Goal: Task Accomplishment & Management: Use online tool/utility

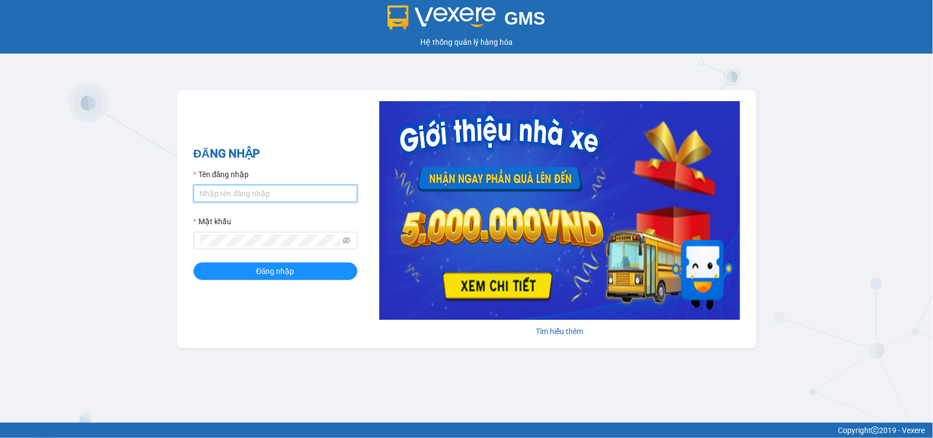
click at [249, 189] on input "Tên đăng nhập" at bounding box center [276, 193] width 164 height 17
type input "duyninhhoa.phucanex"
click at [234, 231] on div "Mật khẩu" at bounding box center [276, 223] width 164 height 16
click at [194, 262] on button "Đăng nhập" at bounding box center [276, 270] width 164 height 17
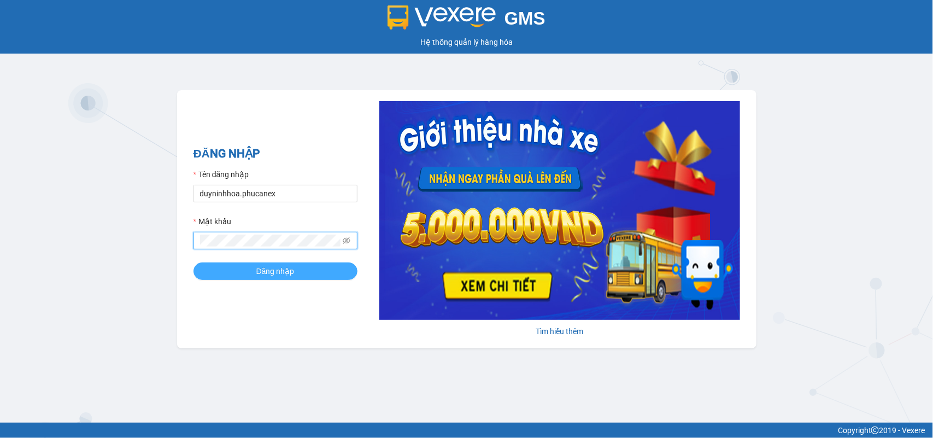
click at [211, 266] on button "Đăng nhập" at bounding box center [276, 270] width 164 height 17
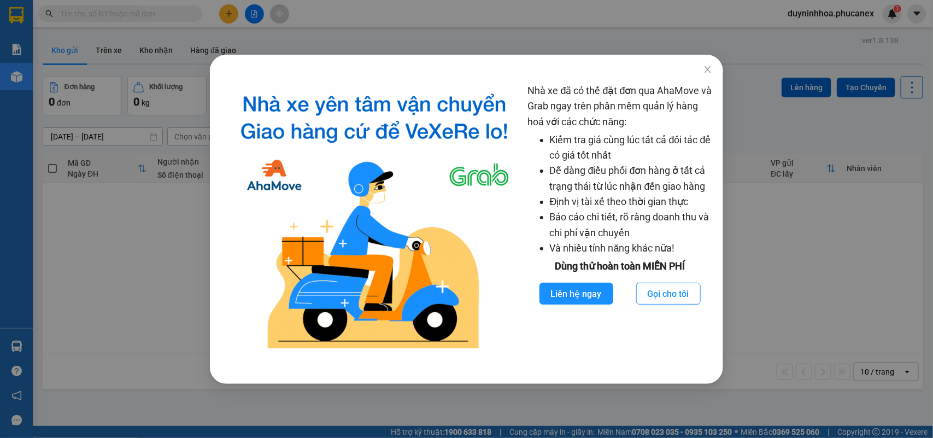
click at [710, 75] on div "Nhà xe đã có thể đặt đơn qua AhaMove và Grab ngay trên phần mềm quản lý hàng ho…" at bounding box center [466, 219] width 933 height 438
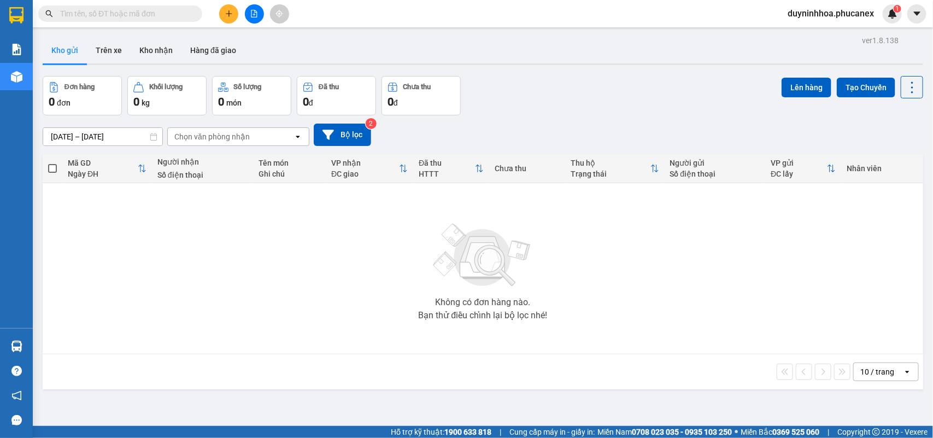
click at [232, 10] on icon "plus" at bounding box center [229, 14] width 8 height 8
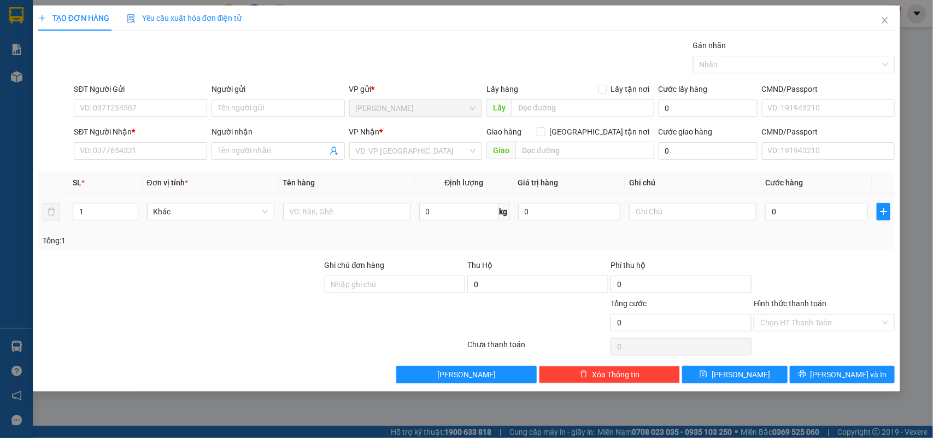
click at [644, 221] on div at bounding box center [692, 212] width 127 height 22
click at [652, 209] on input "text" at bounding box center [692, 211] width 127 height 17
type input "0237268"
click at [780, 209] on input "0" at bounding box center [817, 211] width 103 height 17
type input "3"
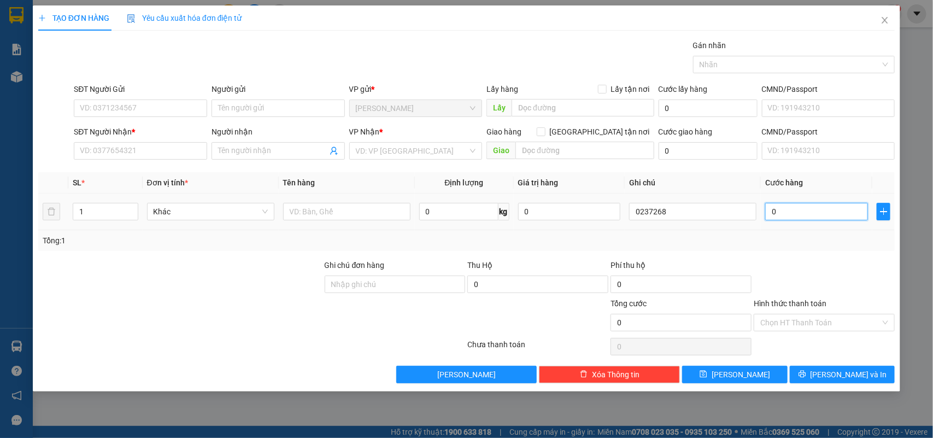
type input "3"
type input "30"
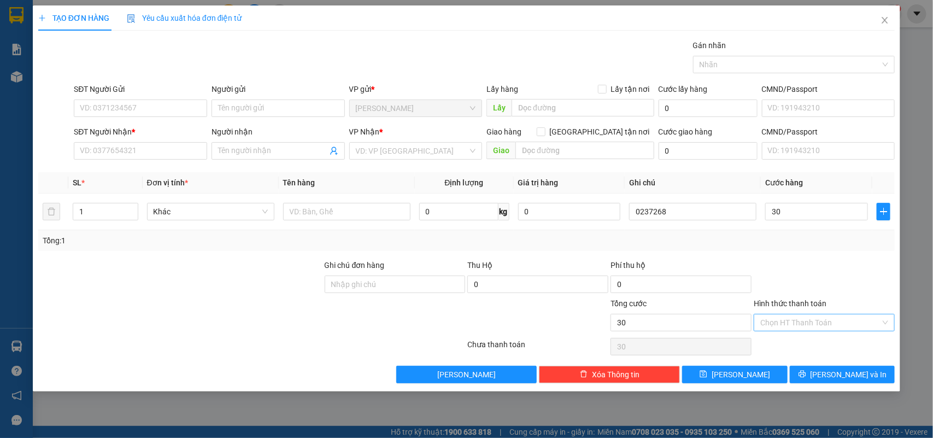
type input "30.000"
click at [799, 323] on input "Hình thức thanh toán" at bounding box center [821, 322] width 120 height 16
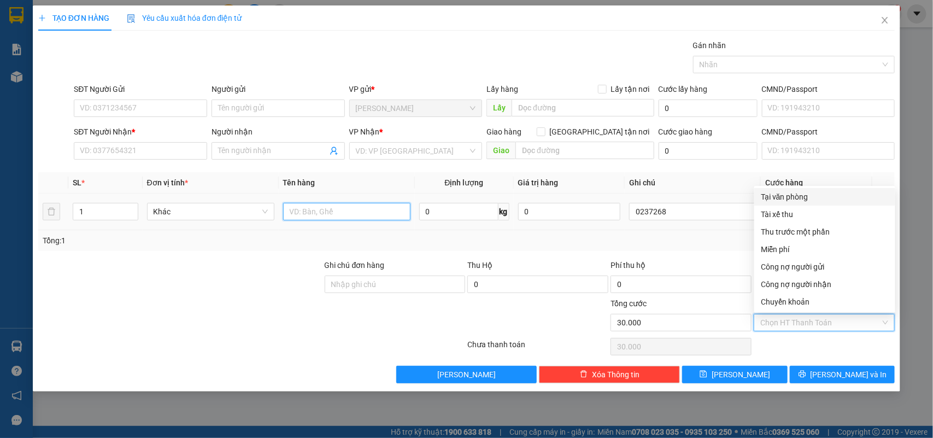
click at [375, 212] on input "text" at bounding box center [346, 211] width 127 height 17
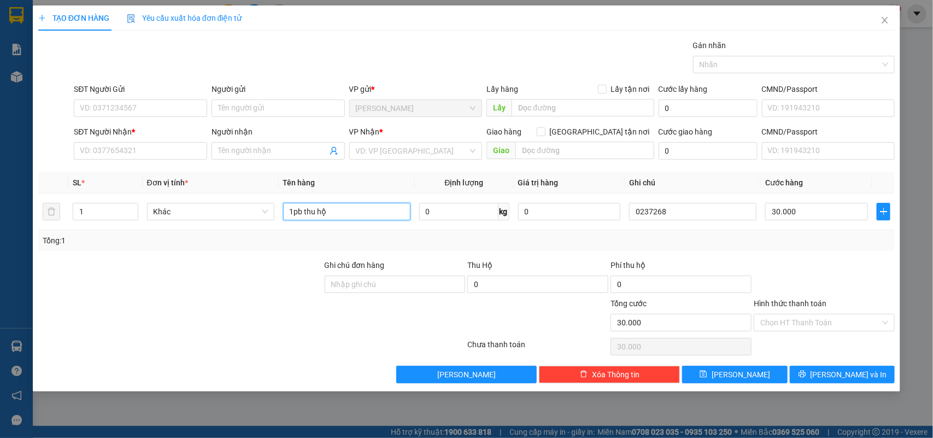
type input "1pb thu hộ"
click at [145, 98] on div "SĐT Người Gửi" at bounding box center [140, 91] width 133 height 16
click at [165, 107] on input "SĐT Người Gửi" at bounding box center [140, 108] width 133 height 17
type input "0935447735"
click at [124, 151] on input "SĐT Người Nhận *" at bounding box center [140, 150] width 133 height 17
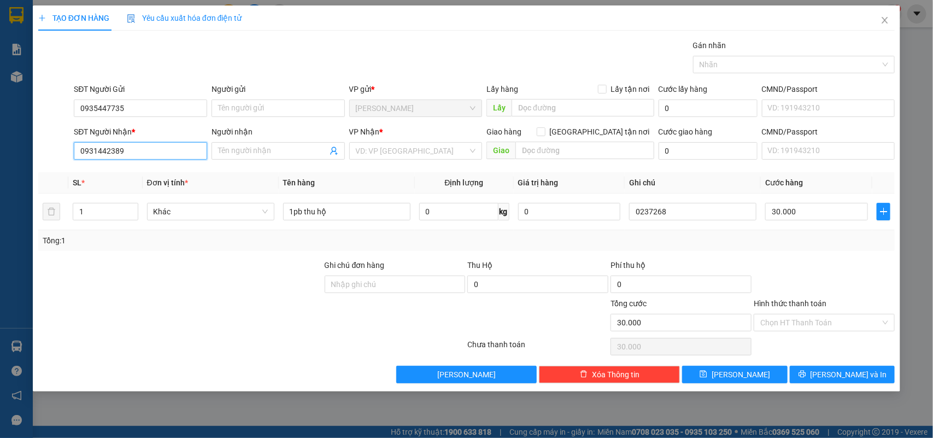
drag, startPoint x: 137, startPoint y: 149, endPoint x: 0, endPoint y: 143, distance: 136.8
click at [0, 143] on div "TẠO ĐƠN HÀNG Yêu cầu xuất hóa đơn điện tử Transit Pickup Surcharge Ids Transit …" at bounding box center [466, 219] width 933 height 438
type input "0931442389"
click at [116, 104] on input "0935447735" at bounding box center [140, 108] width 133 height 17
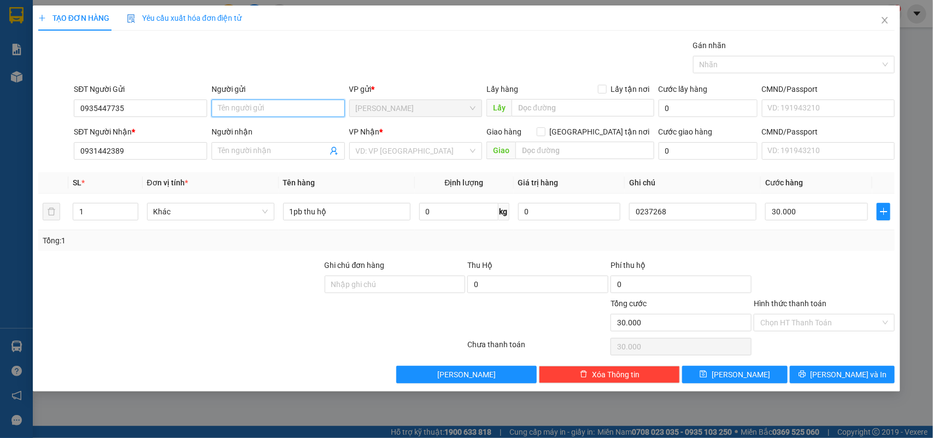
click at [241, 108] on input "Người gửi" at bounding box center [278, 108] width 133 height 17
type input "hai đạt"
click at [260, 154] on input "Người nhận" at bounding box center [272, 151] width 109 height 12
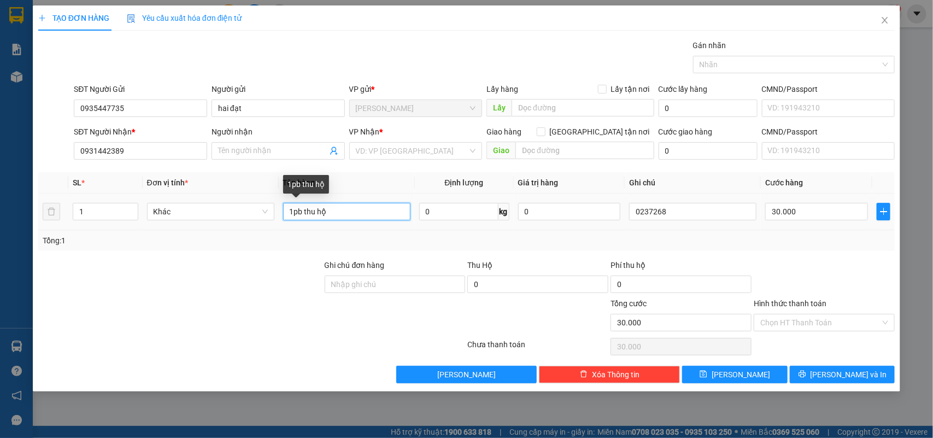
click at [346, 215] on input "1pb thu hộ" at bounding box center [346, 211] width 127 height 17
paste input "Q50508250225"
type input "1pb thu hộ Q50508250225"
click at [254, 157] on span at bounding box center [278, 150] width 133 height 17
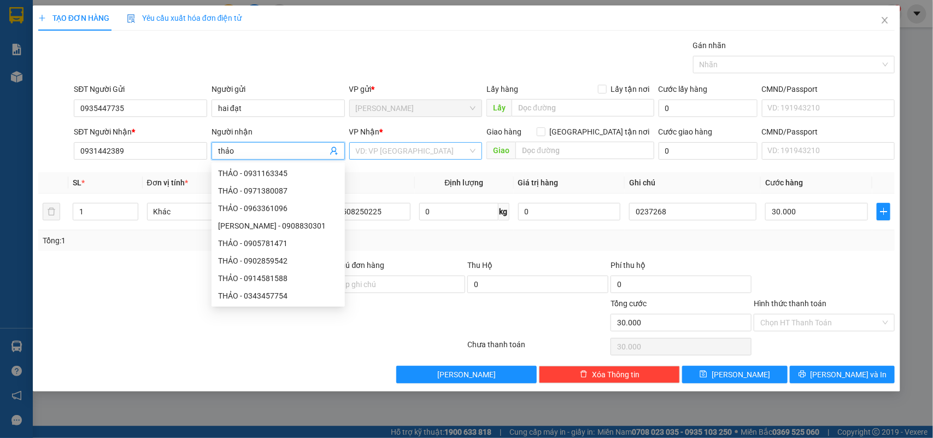
type input "thảo"
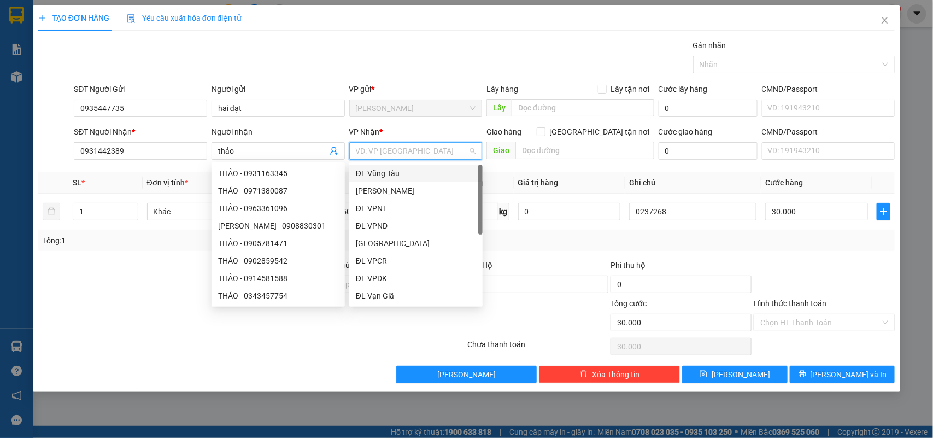
click at [427, 155] on input "search" at bounding box center [412, 151] width 113 height 16
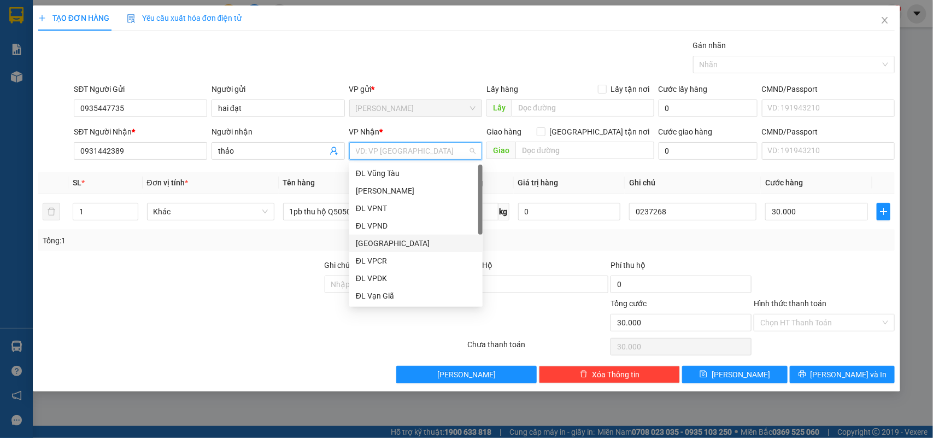
click at [398, 242] on div "[GEOGRAPHIC_DATA]" at bounding box center [416, 243] width 120 height 12
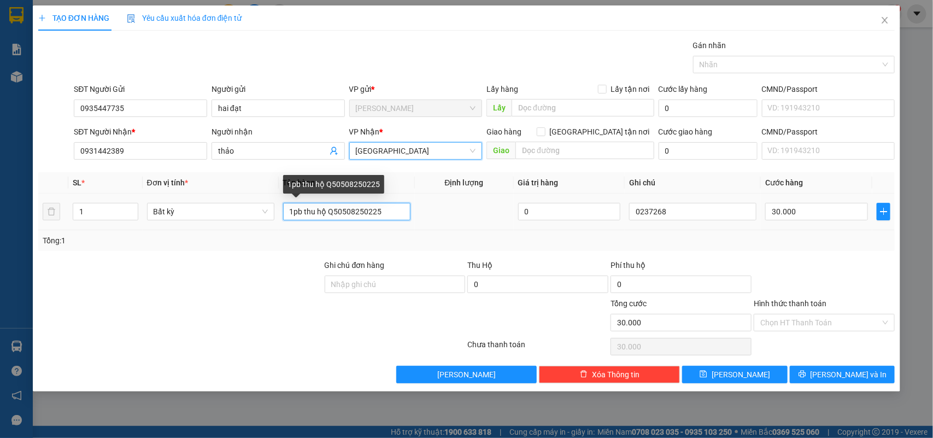
click at [405, 208] on input "1pb thu hộ Q50508250225" at bounding box center [346, 211] width 127 height 17
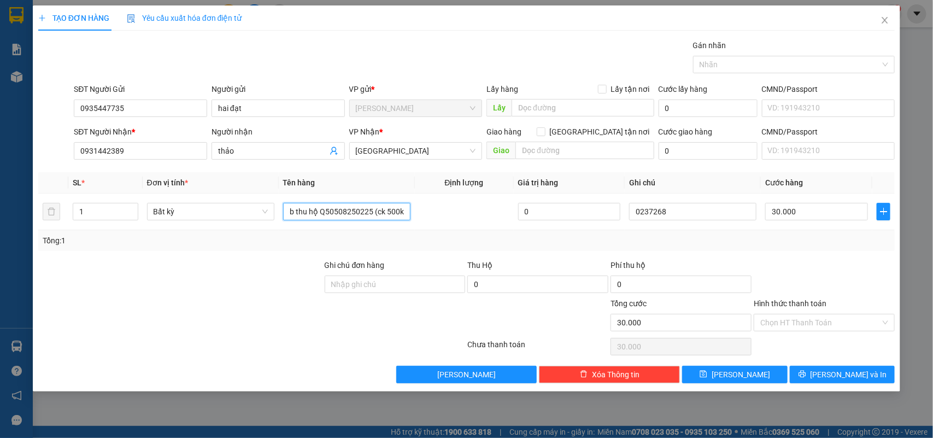
type input "1pb thu hộ Q50508250225 (ck 500k)"
drag, startPoint x: 384, startPoint y: 214, endPoint x: 605, endPoint y: 224, distance: 221.1
click at [605, 224] on tr "1 Bất kỳ 1pb thu hộ Q50508250225 (ck 500k) 0 0237268 30.000" at bounding box center [466, 212] width 857 height 37
click at [523, 251] on div "Tổng: 1" at bounding box center [466, 240] width 857 height 21
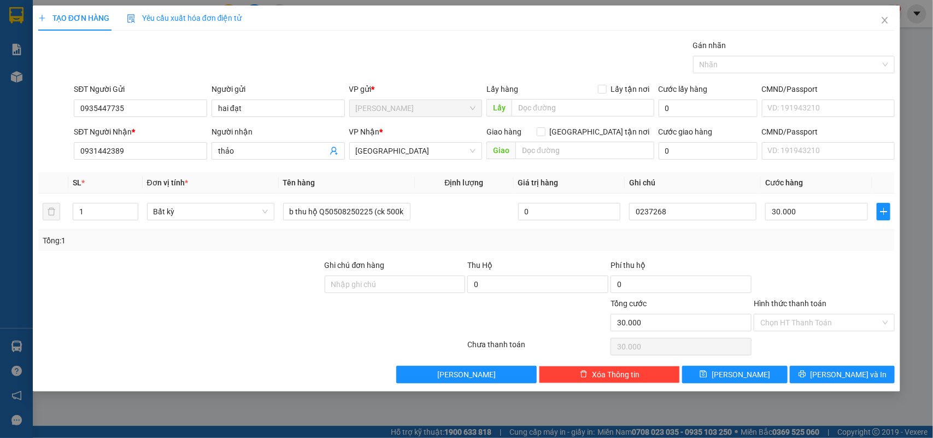
scroll to position [0, 0]
click at [186, 323] on div at bounding box center [180, 316] width 287 height 38
click at [716, 370] on button "Lưu" at bounding box center [734, 374] width 105 height 17
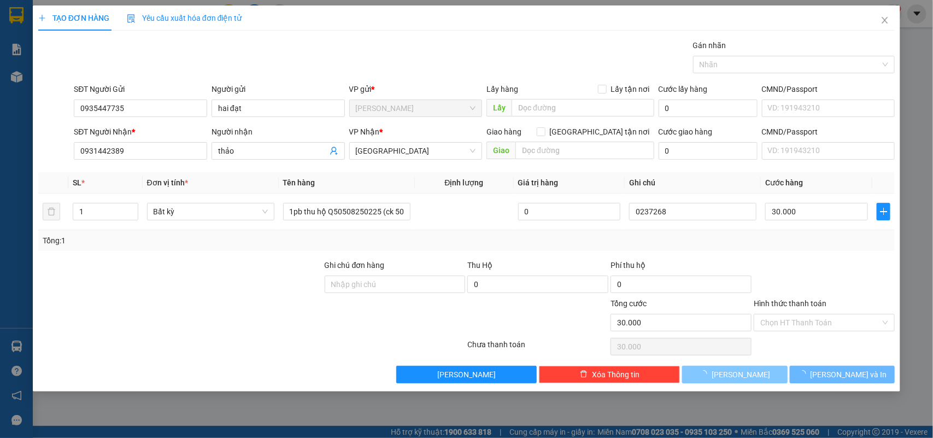
type input "0"
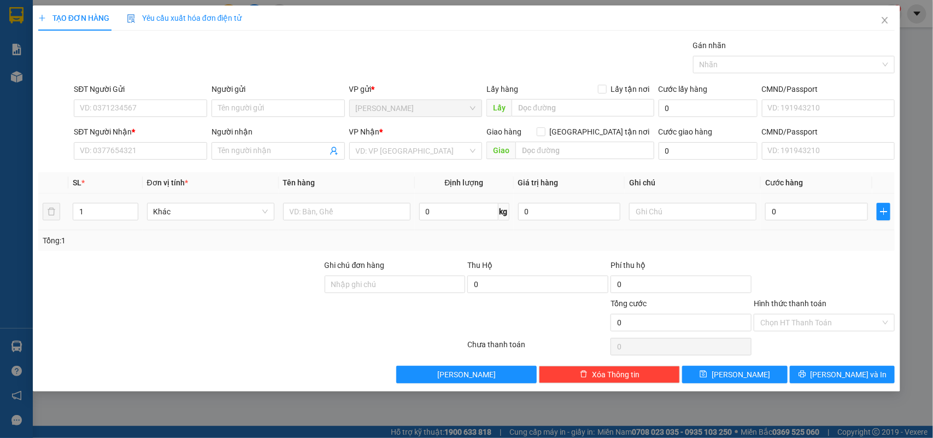
click at [689, 221] on div at bounding box center [692, 212] width 127 height 22
click at [686, 211] on input "text" at bounding box center [692, 211] width 127 height 17
type input "0237269"
click at [788, 212] on input "0" at bounding box center [817, 211] width 103 height 17
type input "4"
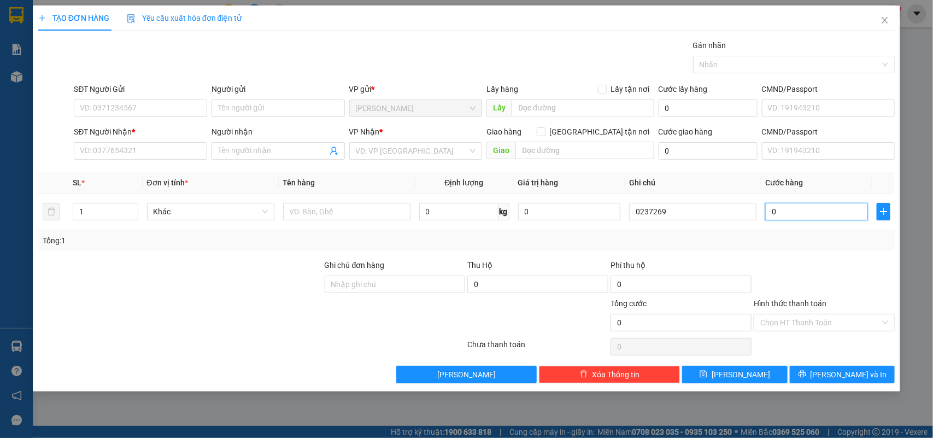
type input "4"
type input "48"
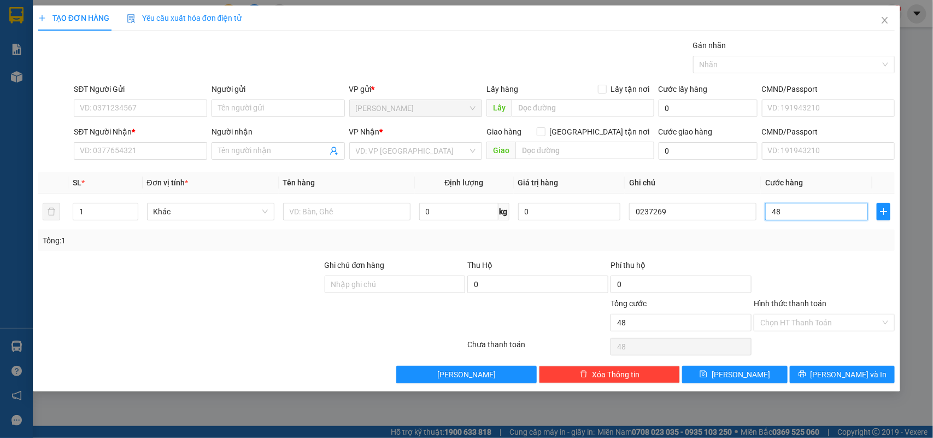
type input "480"
type input "480.000"
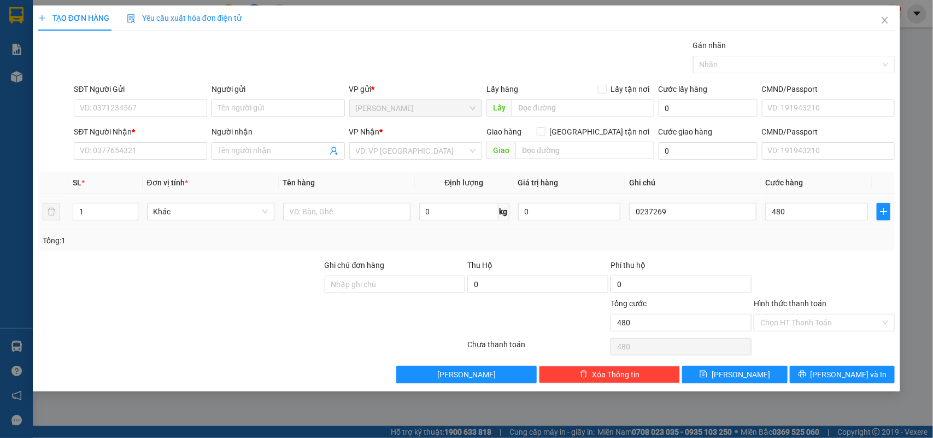
type input "480.000"
click at [321, 230] on td at bounding box center [347, 212] width 136 height 37
click at [320, 211] on input "text" at bounding box center [346, 211] width 127 height 17
type input "6 lân"
click at [290, 113] on input "Người gửi" at bounding box center [278, 108] width 133 height 17
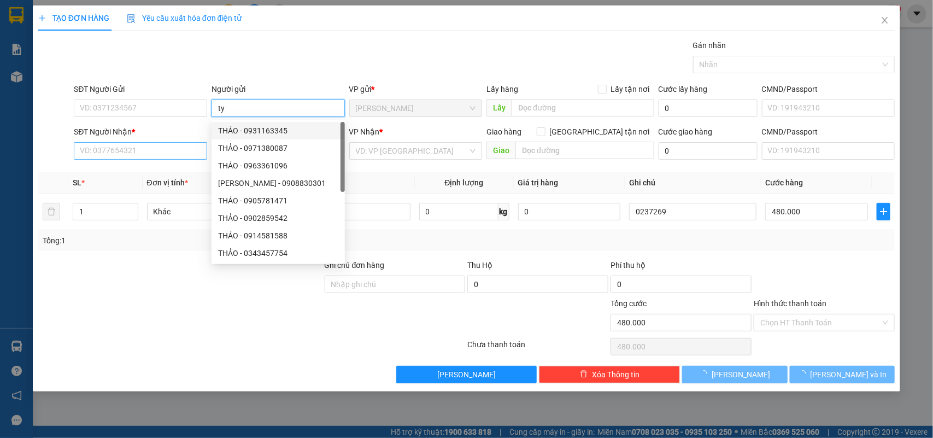
type input "ty"
click at [170, 157] on input "SĐT Người Nhận *" at bounding box center [140, 150] width 133 height 17
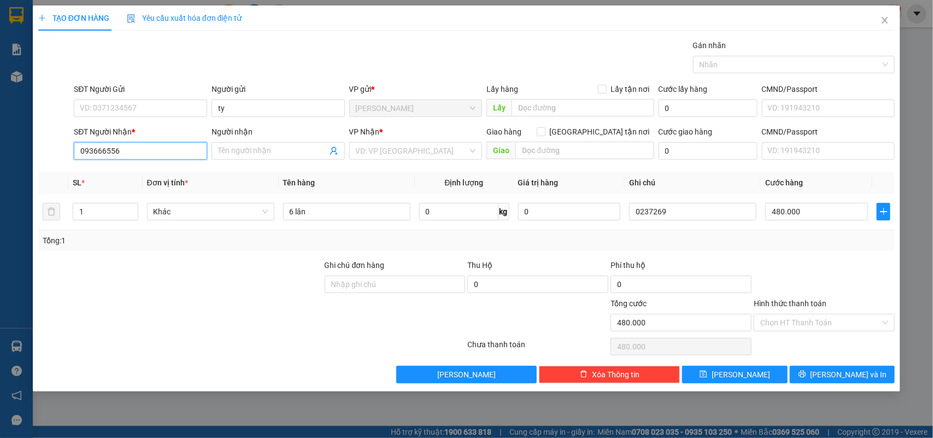
type input "0936665563"
click at [149, 176] on div "0936665563 - HIỀN" at bounding box center [140, 173] width 120 height 12
type input "HIỀN"
type input "0936665563"
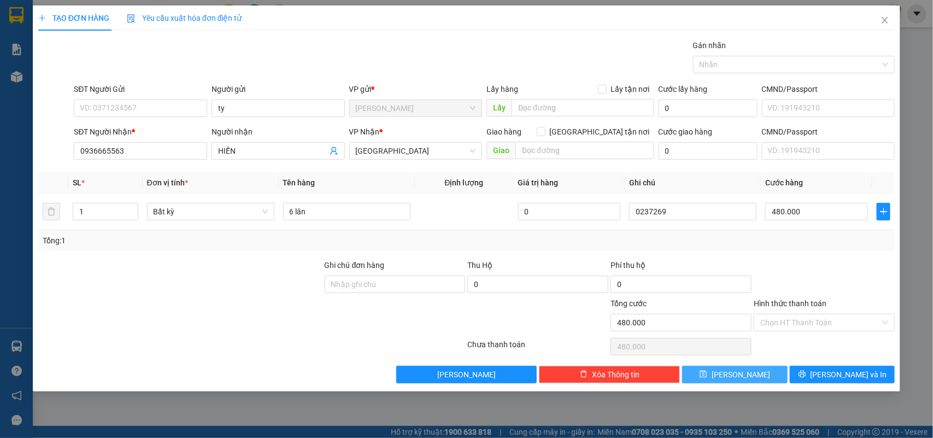
click at [756, 370] on button "Lưu" at bounding box center [734, 374] width 105 height 17
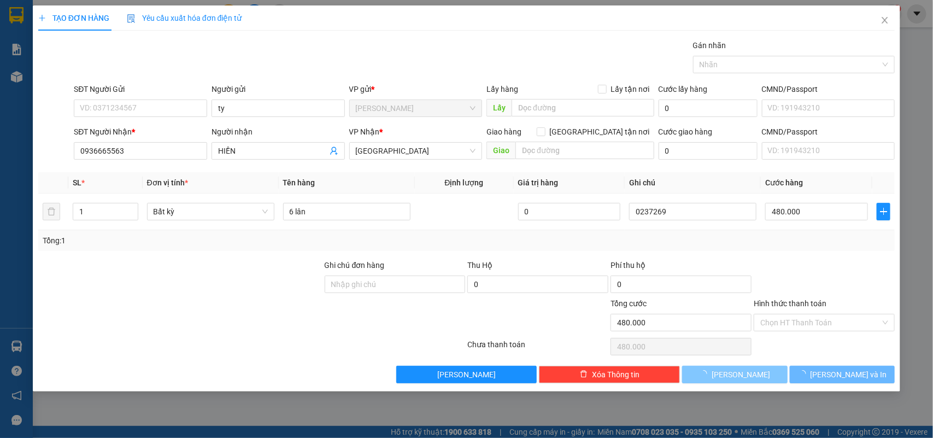
type input "0"
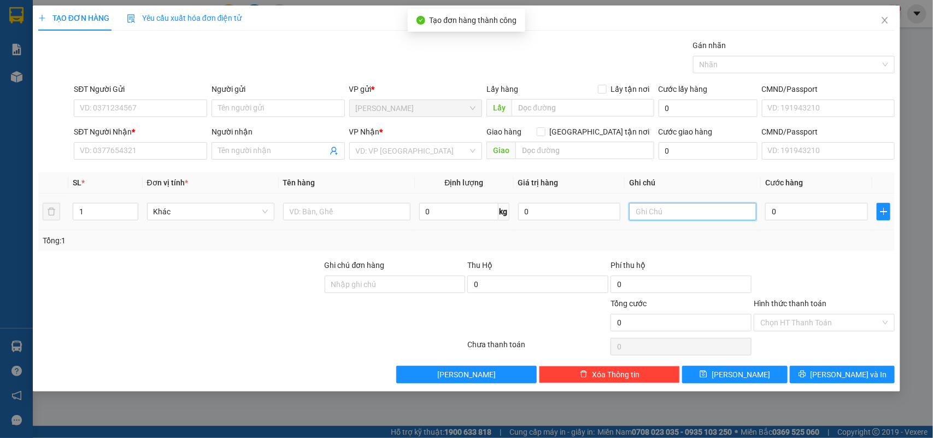
click at [690, 211] on input "text" at bounding box center [692, 211] width 127 height 17
type input "0237270"
click at [817, 209] on input "0" at bounding box center [817, 211] width 103 height 17
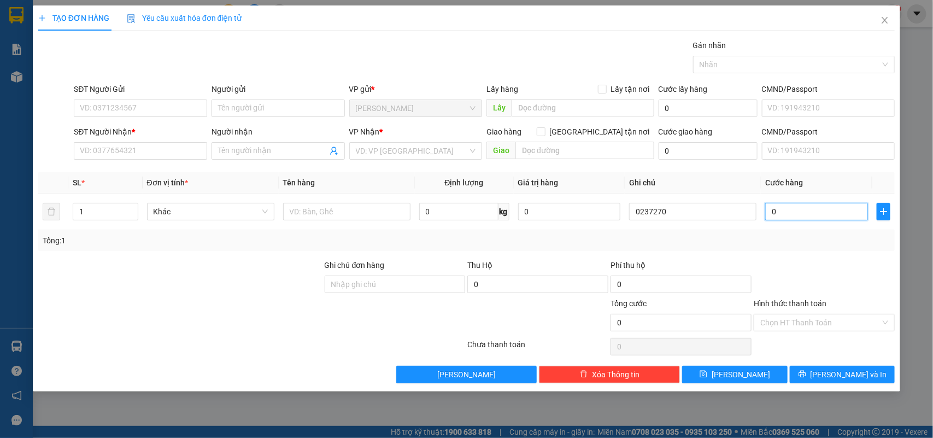
type input "3"
type input "30"
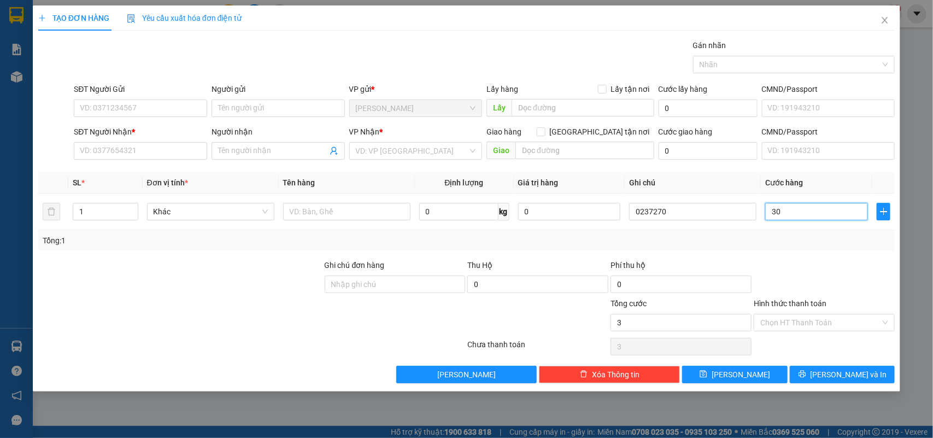
type input "30"
type input "30.000"
click at [807, 323] on input "Hình thức thanh toán" at bounding box center [821, 322] width 120 height 16
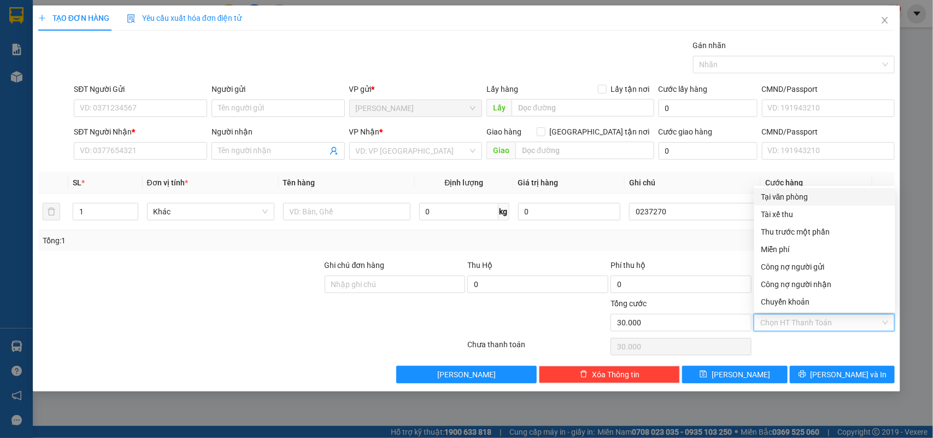
click at [799, 194] on div "Tại văn phòng" at bounding box center [825, 197] width 128 height 12
type input "0"
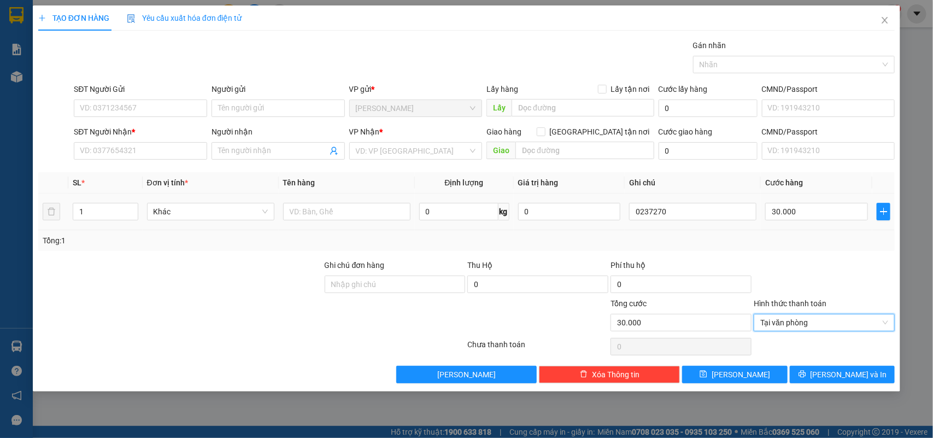
click at [364, 200] on td at bounding box center [347, 212] width 136 height 37
click at [307, 208] on input "text" at bounding box center [346, 211] width 127 height 17
type input "1t"
click at [280, 107] on input "Người gửi" at bounding box center [278, 108] width 133 height 17
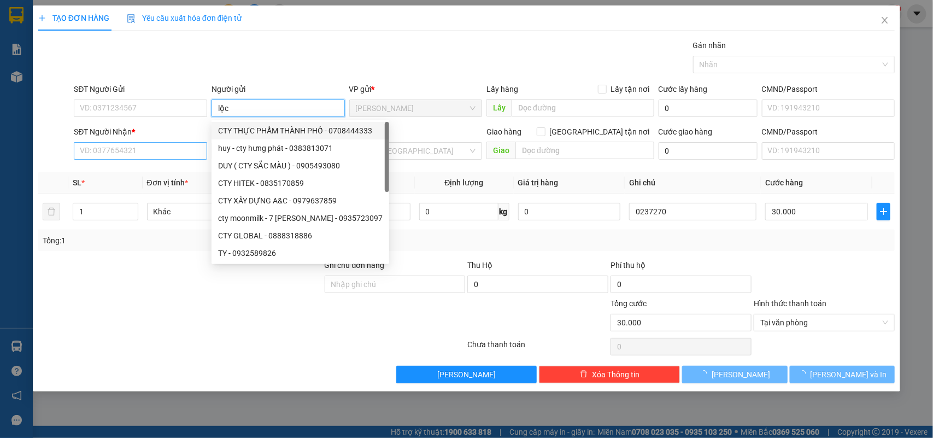
type input "lộc"
click at [155, 148] on input "SĐT Người Nhận *" at bounding box center [140, 150] width 133 height 17
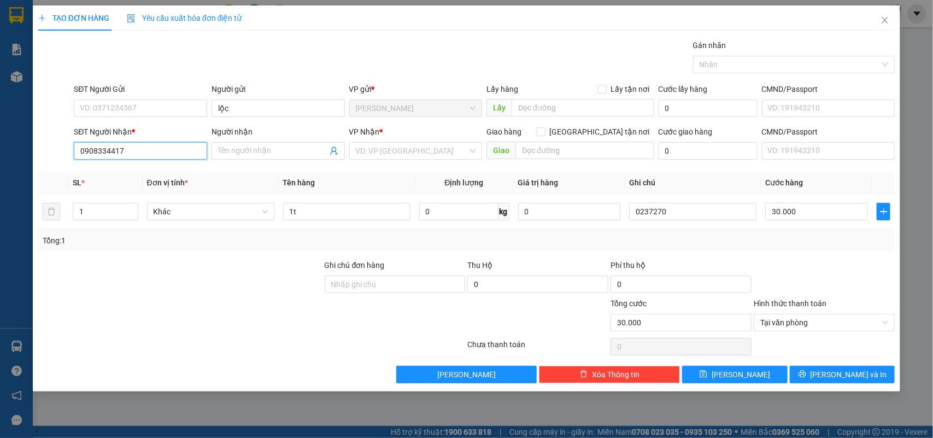
click at [137, 151] on input "0908334417" at bounding box center [140, 150] width 133 height 17
drag, startPoint x: 137, startPoint y: 151, endPoint x: 0, endPoint y: 119, distance: 141.0
click at [0, 119] on div "TẠO ĐƠN HÀNG Yêu cầu xuất hóa đơn điện tử Transit Pickup Surcharge Ids Transit …" at bounding box center [466, 219] width 933 height 438
type input "0908334417"
click at [230, 143] on span at bounding box center [278, 150] width 133 height 17
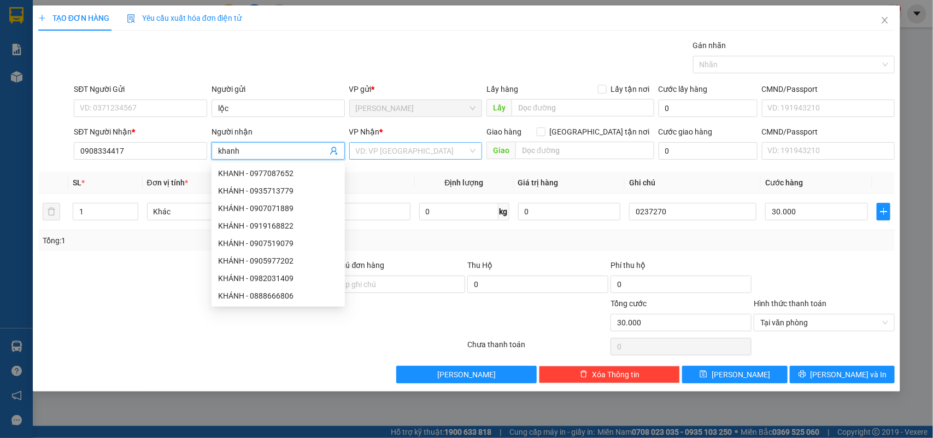
type input "khanh"
click at [419, 154] on input "search" at bounding box center [412, 151] width 113 height 16
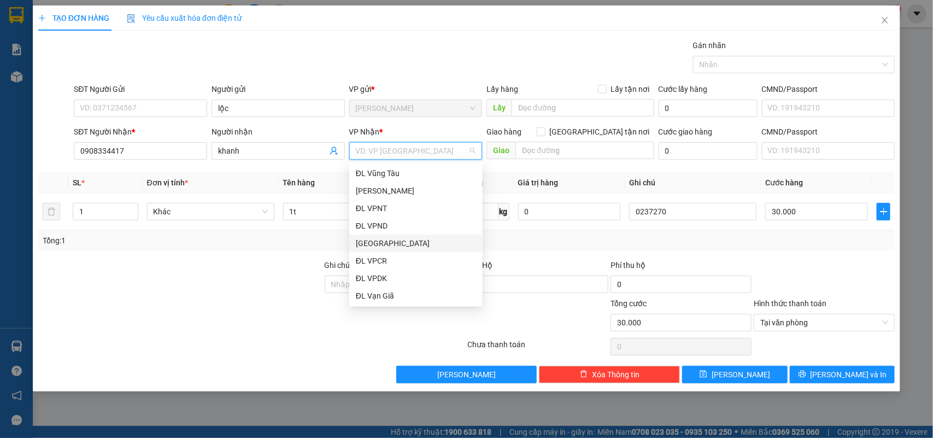
click at [394, 245] on div "[GEOGRAPHIC_DATA]" at bounding box center [416, 243] width 120 height 12
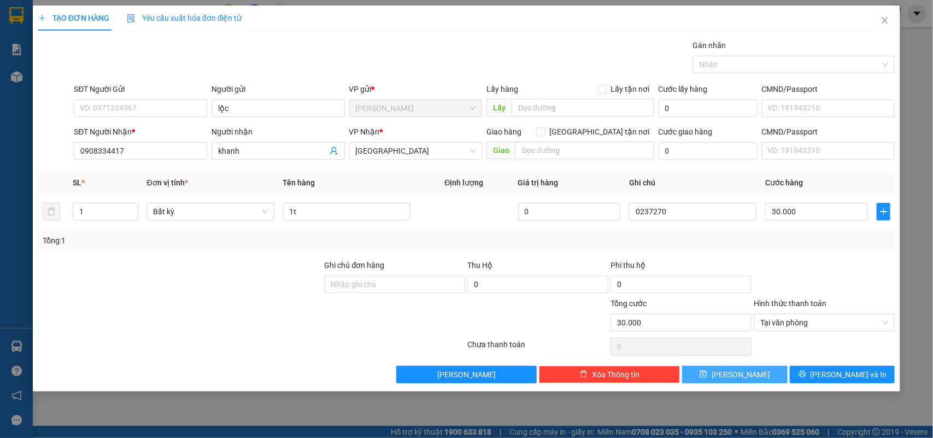
click at [708, 379] on button "Lưu" at bounding box center [734, 374] width 105 height 17
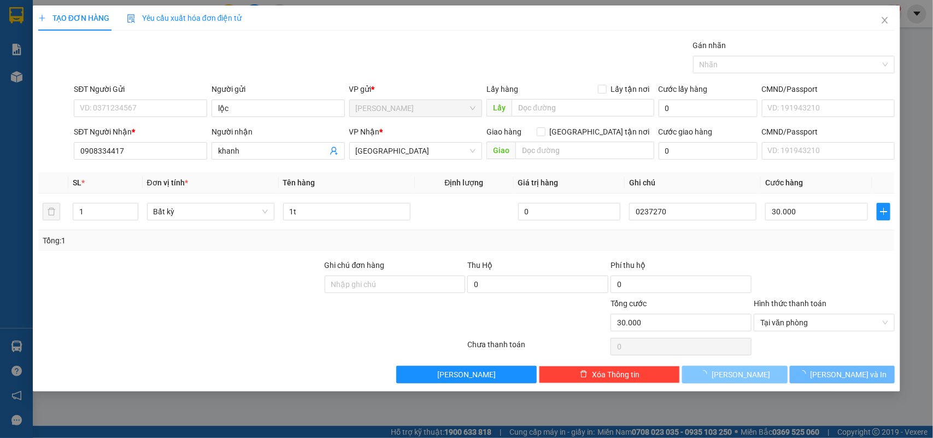
type input "0"
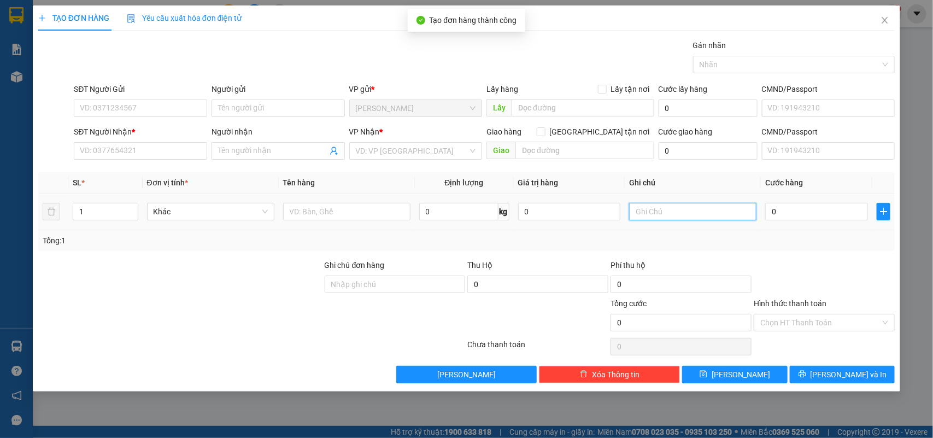
click at [714, 215] on input "text" at bounding box center [692, 211] width 127 height 17
type input "0237271"
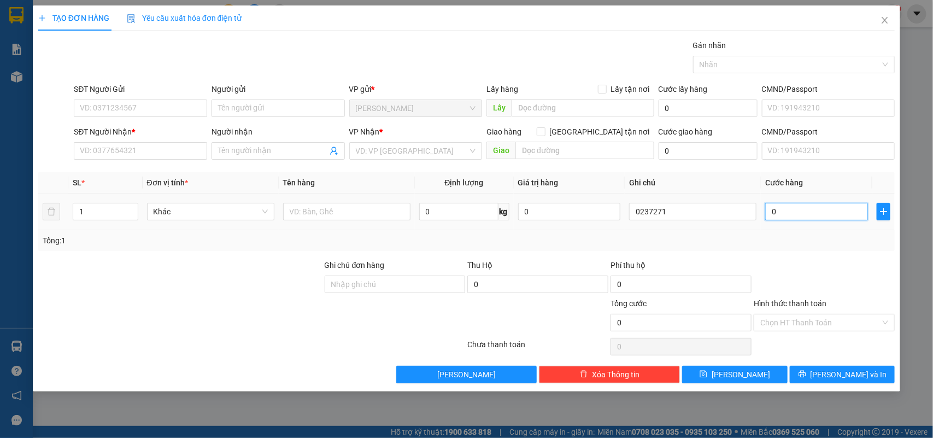
click at [818, 219] on input "0" at bounding box center [817, 211] width 103 height 17
type input "4"
type input "40"
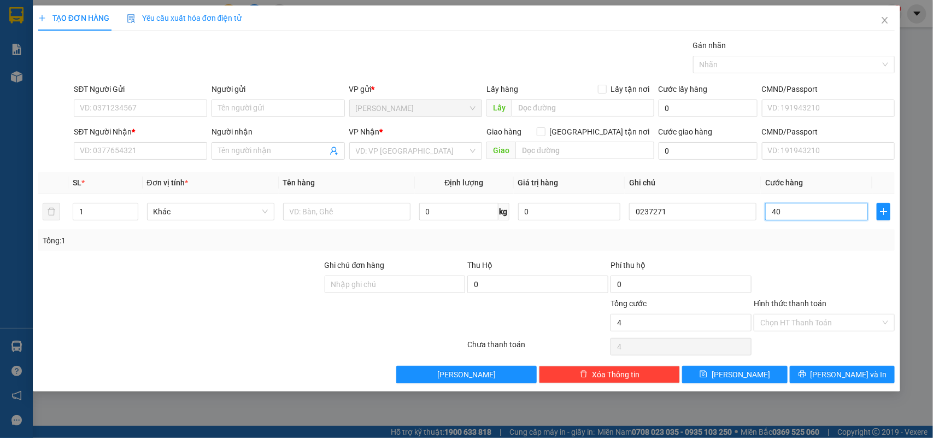
type input "40"
type input "40.000"
click at [813, 320] on input "Hình thức thanh toán" at bounding box center [821, 322] width 120 height 16
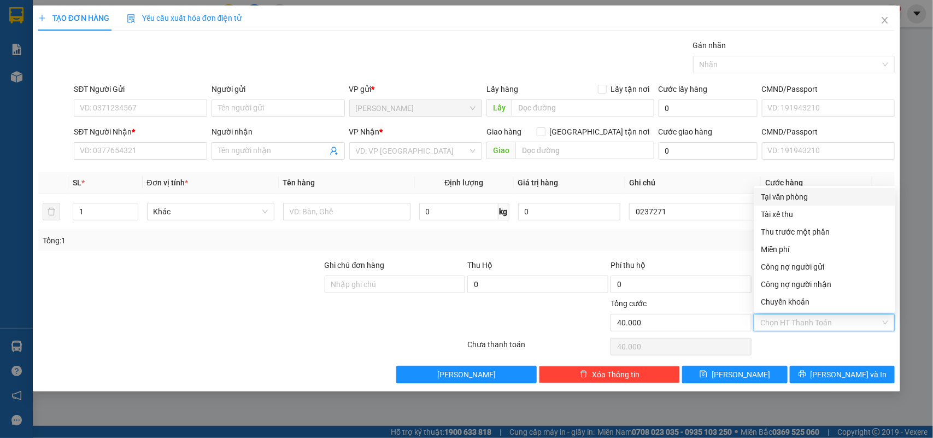
click at [775, 195] on div "Tại văn phòng" at bounding box center [825, 197] width 128 height 12
type input "0"
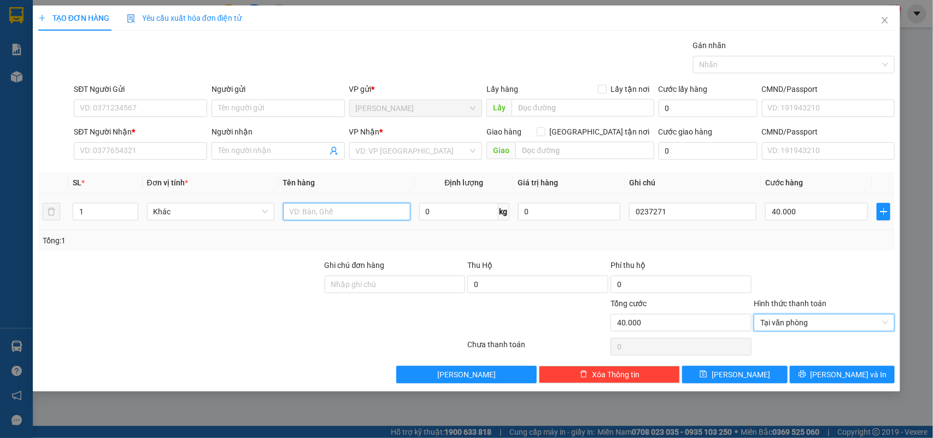
click at [365, 214] on input "text" at bounding box center [346, 211] width 127 height 17
type input "1t"
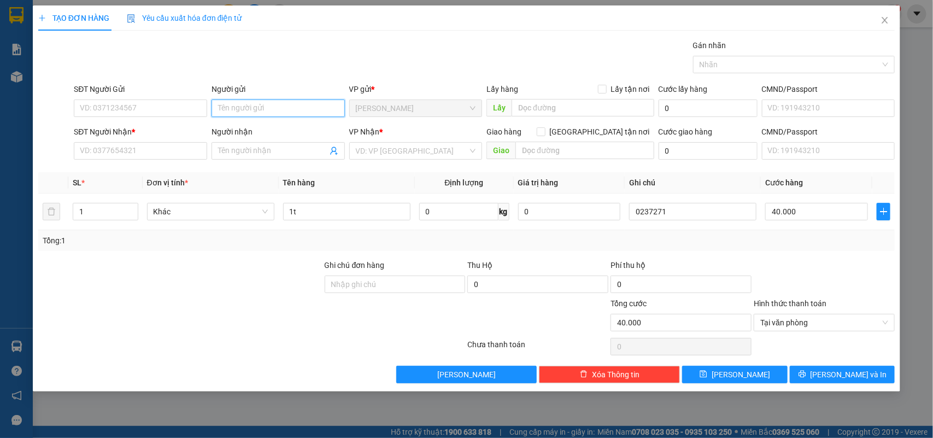
click at [247, 106] on input "Người gửi" at bounding box center [278, 108] width 133 height 17
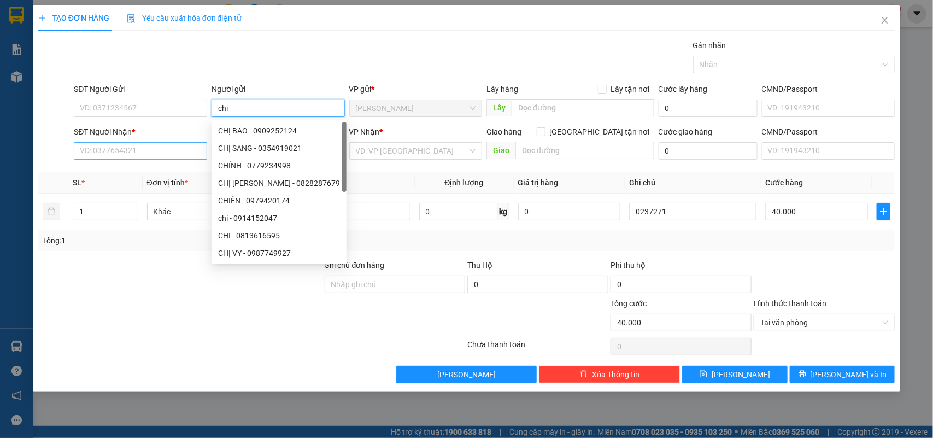
type input "chi"
click at [128, 147] on input "SĐT Người Nhận *" at bounding box center [140, 150] width 133 height 17
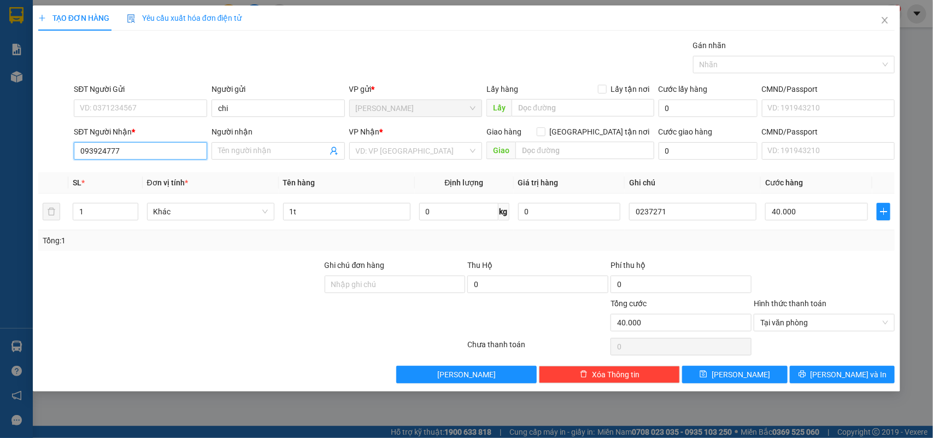
type input "0939247770"
click at [141, 176] on div "0939247770 - THƯ" at bounding box center [140, 173] width 120 height 12
type input "THƯ"
type input "0939247770"
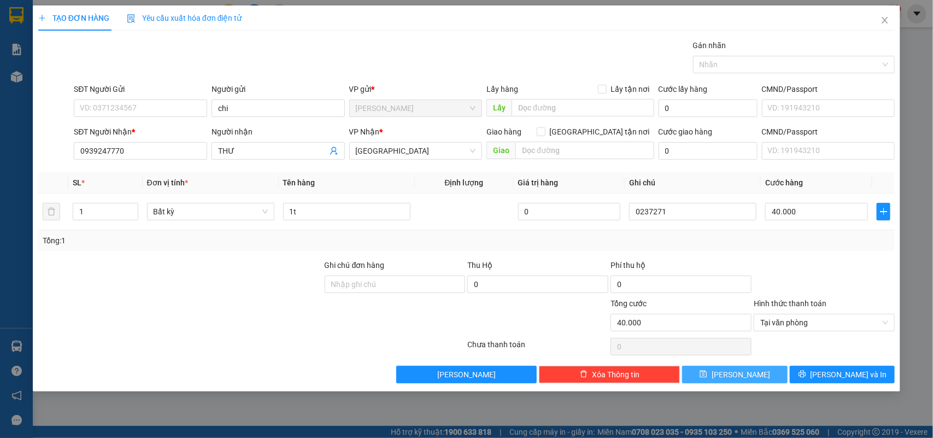
click at [712, 372] on button "Lưu" at bounding box center [734, 374] width 105 height 17
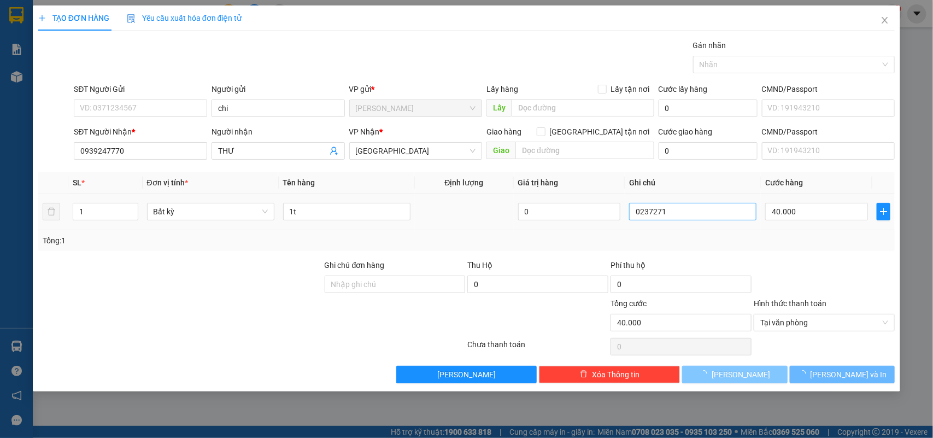
type input "0"
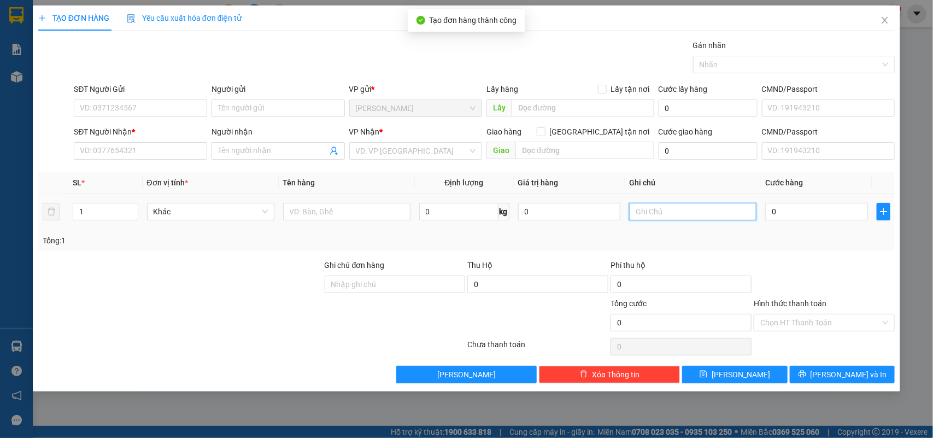
click at [704, 207] on input "text" at bounding box center [692, 211] width 127 height 17
type input "0237272"
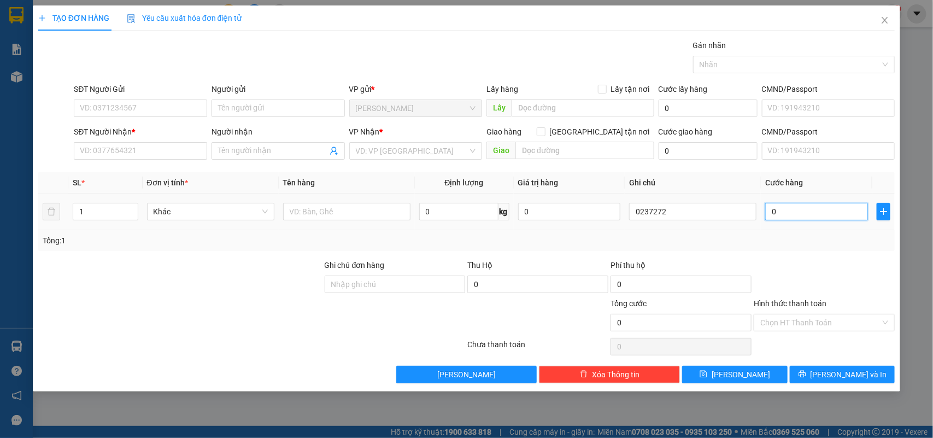
click at [843, 214] on input "0" at bounding box center [817, 211] width 103 height 17
type input "2"
type input "20"
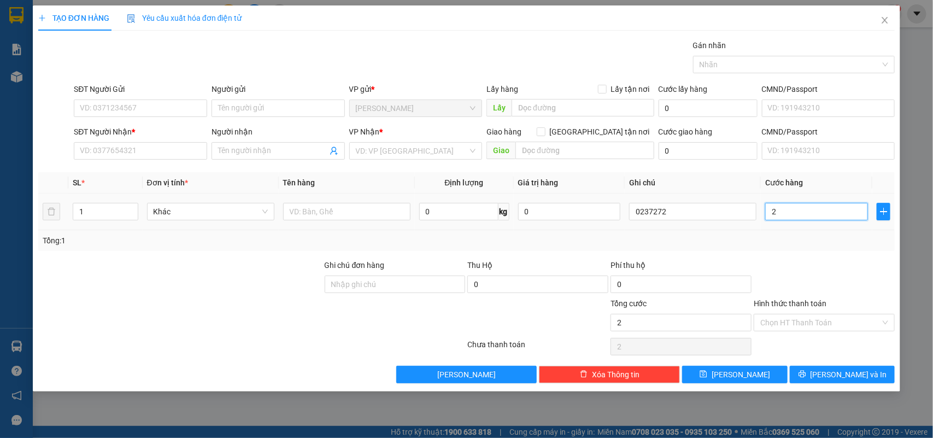
type input "20"
type input "20.000"
click at [818, 315] on input "Hình thức thanh toán" at bounding box center [821, 322] width 120 height 16
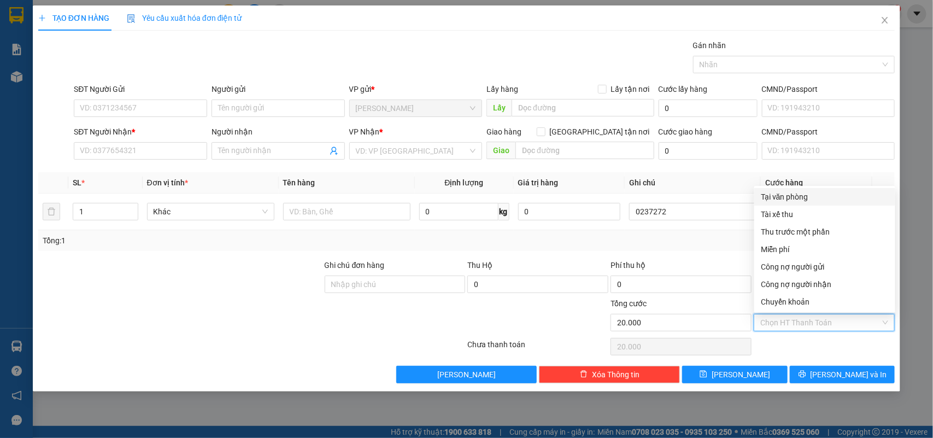
click at [780, 198] on div "Tại văn phòng" at bounding box center [825, 197] width 128 height 12
type input "0"
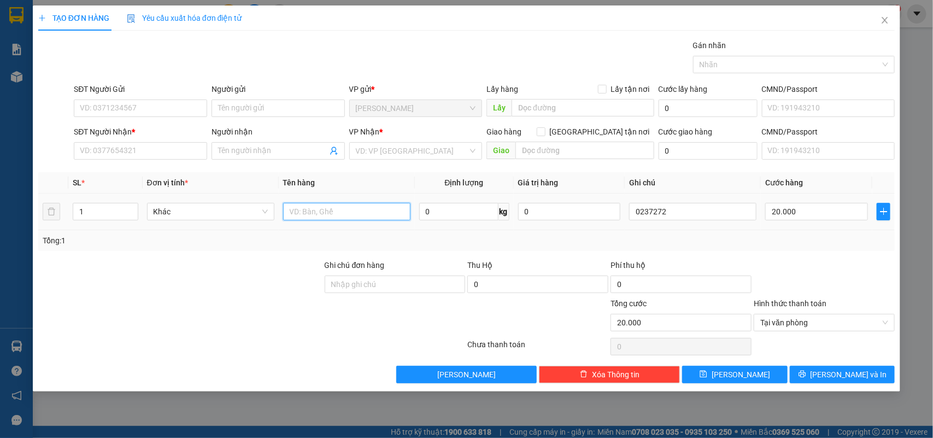
click at [346, 207] on input "text" at bounding box center [346, 211] width 127 height 17
type input "1h"
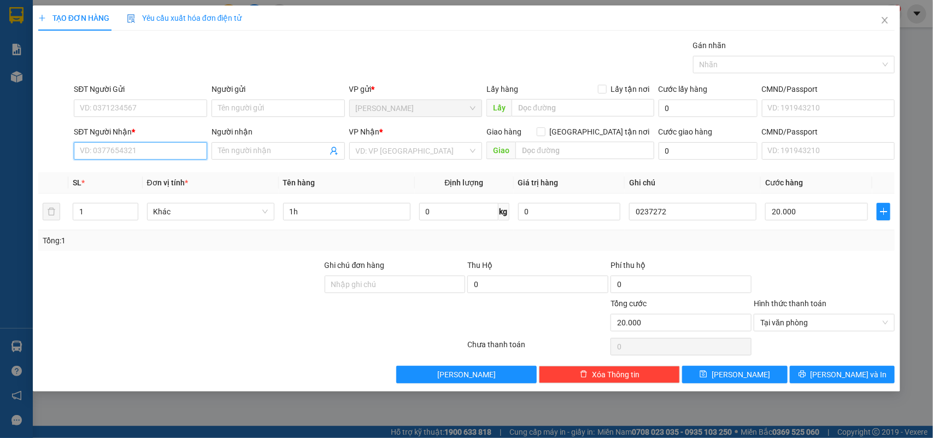
click at [141, 150] on input "SĐT Người Nhận *" at bounding box center [140, 150] width 133 height 17
type input "0936093279"
click at [135, 174] on div "0936093279 - DINH" at bounding box center [140, 173] width 120 height 12
type input "DINH"
type input "0936093279"
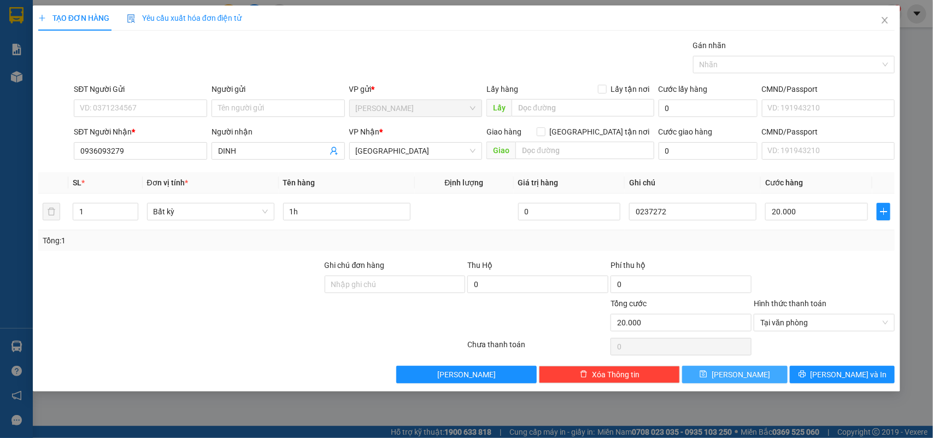
click at [774, 379] on button "Lưu" at bounding box center [734, 374] width 105 height 17
type input "0"
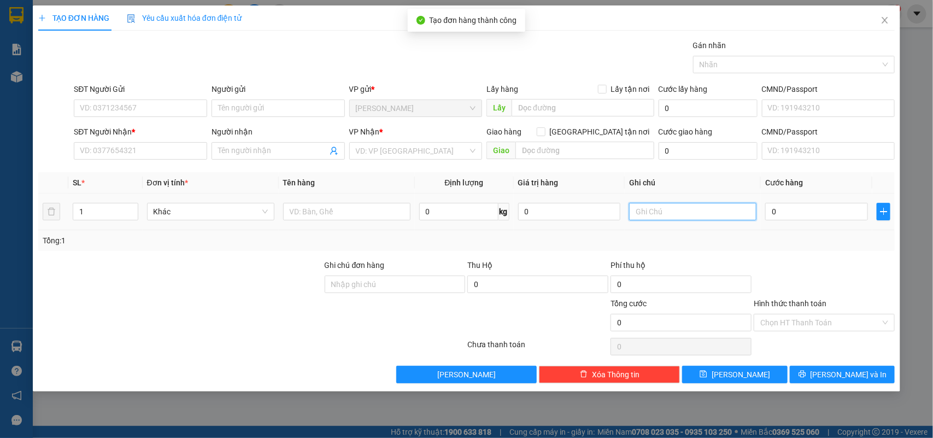
click at [685, 209] on input "text" at bounding box center [692, 211] width 127 height 17
type input "0237273"
click at [823, 223] on div "0" at bounding box center [817, 212] width 103 height 22
click at [823, 217] on input "0" at bounding box center [817, 211] width 103 height 17
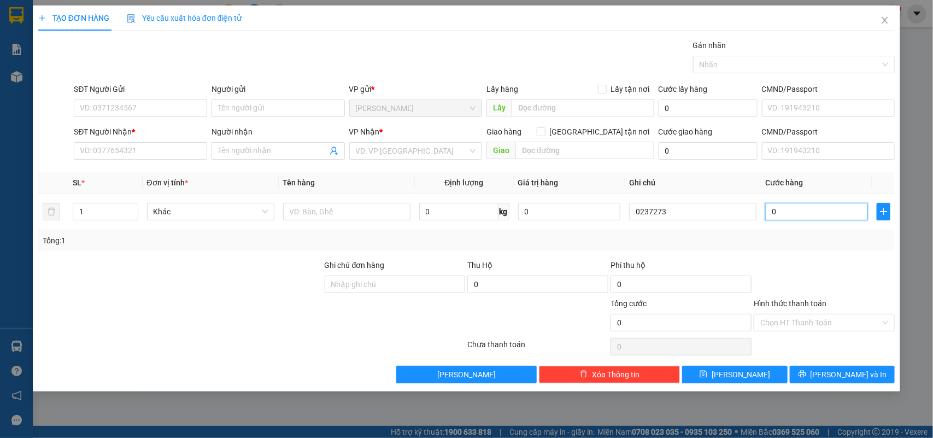
type input "7"
type input "70"
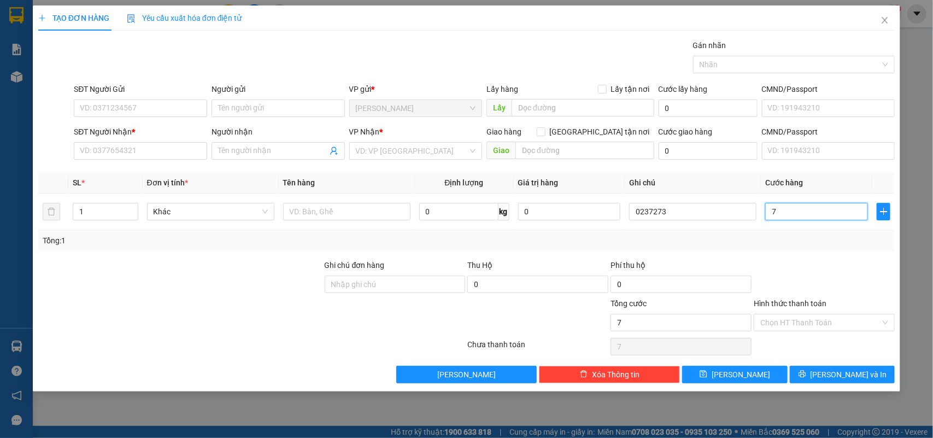
type input "70"
type input "70.000"
click at [809, 321] on input "Hình thức thanh toán" at bounding box center [821, 322] width 120 height 16
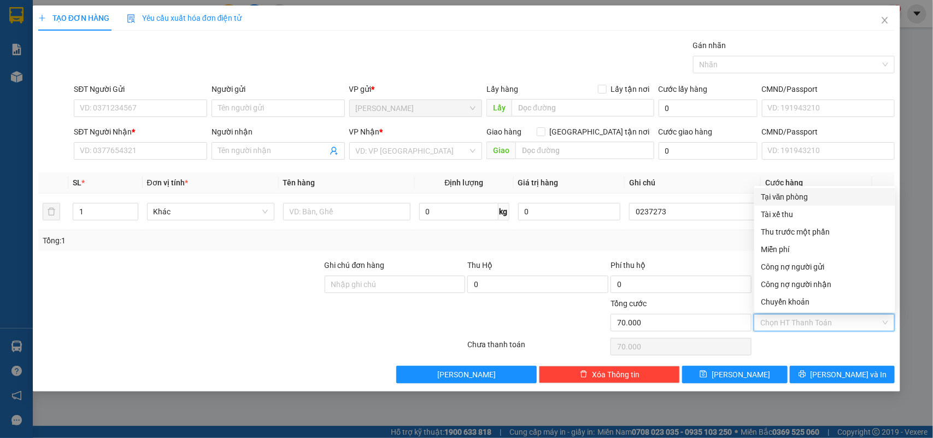
click at [810, 195] on div "Tại văn phòng" at bounding box center [825, 197] width 128 height 12
type input "0"
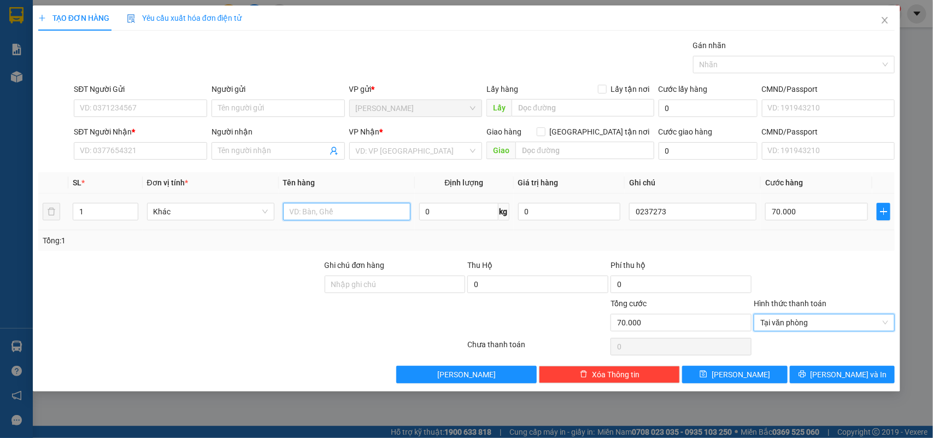
click at [324, 204] on input "text" at bounding box center [346, 211] width 127 height 17
type input "1tx 1 bịch dừa"
drag, startPoint x: 103, startPoint y: 214, endPoint x: 65, endPoint y: 225, distance: 39.8
click at [65, 225] on tr "1 Khác 1tx 1 bịch dừa 0 kg 0 0237273 70.000" at bounding box center [466, 212] width 857 height 37
type input "2"
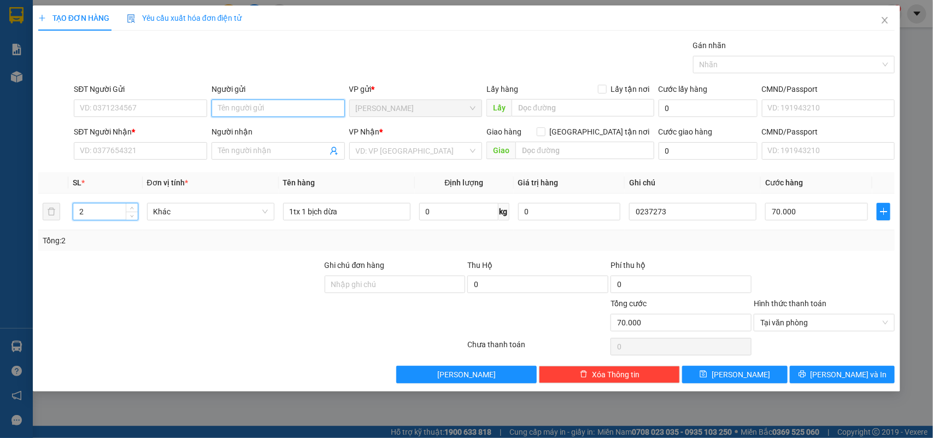
click at [237, 100] on input "Người gửi" at bounding box center [278, 108] width 133 height 17
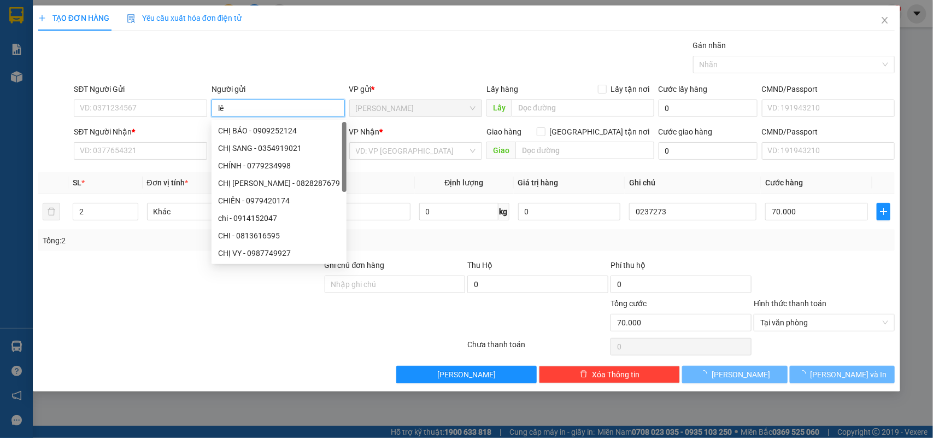
type input "lê"
click at [170, 160] on div "SĐT Người Nhận * VD: 0377654321" at bounding box center [140, 145] width 133 height 38
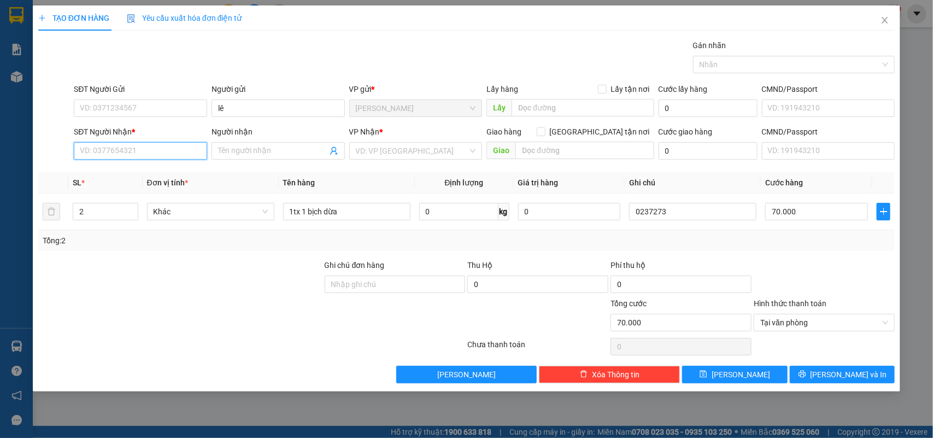
click at [170, 148] on input "SĐT Người Nhận *" at bounding box center [140, 150] width 133 height 17
type input "0337252318"
click at [165, 174] on div "0337252318 - QUANG MINH" at bounding box center [141, 173] width 123 height 12
type input "QUANG MINH"
type input "0337252318"
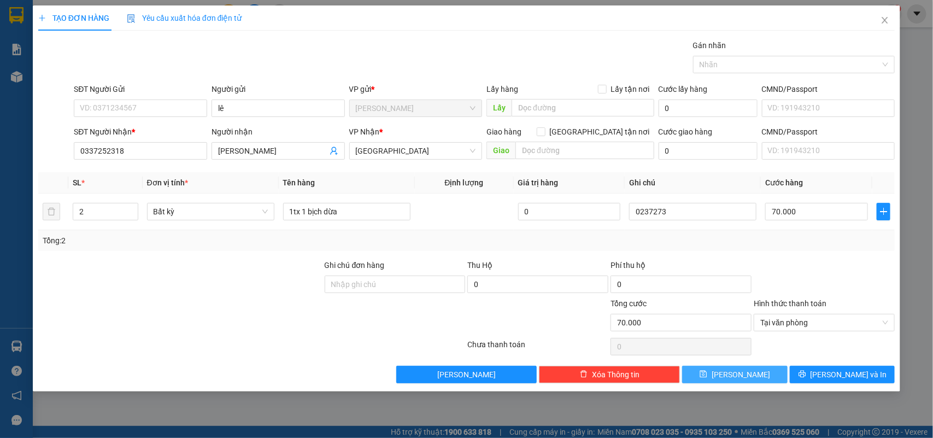
click at [738, 380] on span "Lưu" at bounding box center [741, 375] width 59 height 12
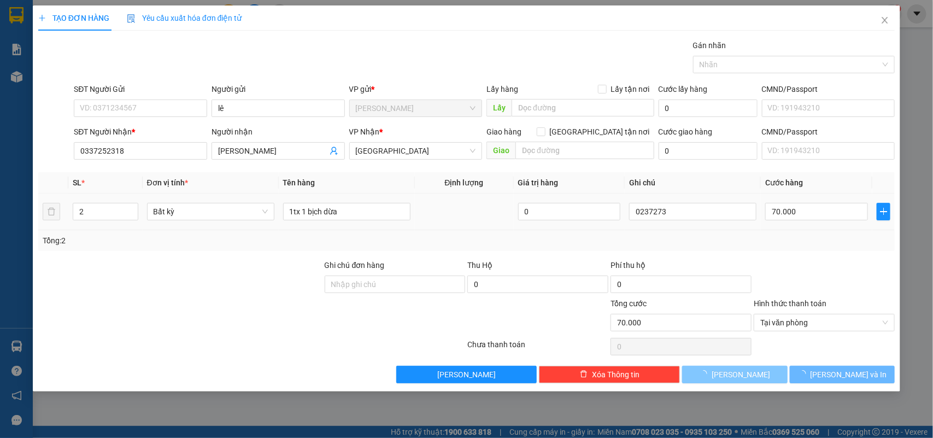
type input "1"
type input "0"
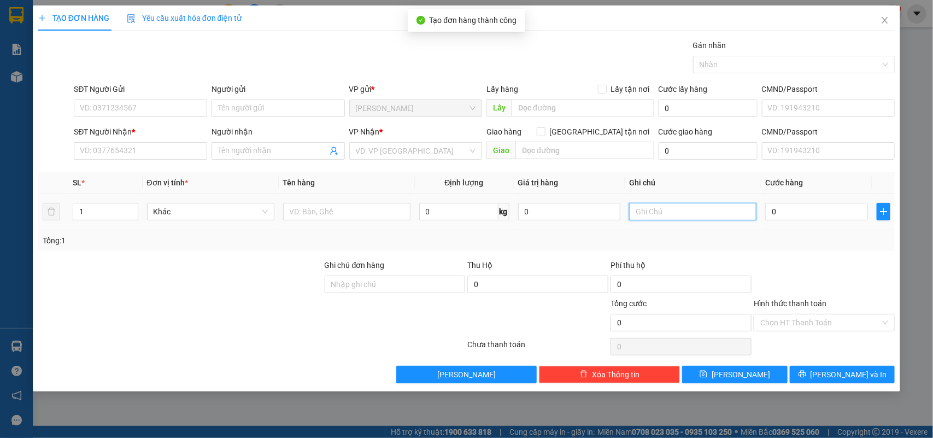
click at [677, 216] on input "text" at bounding box center [692, 211] width 127 height 17
type input "0237274"
click at [827, 221] on div "0" at bounding box center [817, 212] width 103 height 22
click at [831, 209] on input "0" at bounding box center [817, 211] width 103 height 17
type input "8"
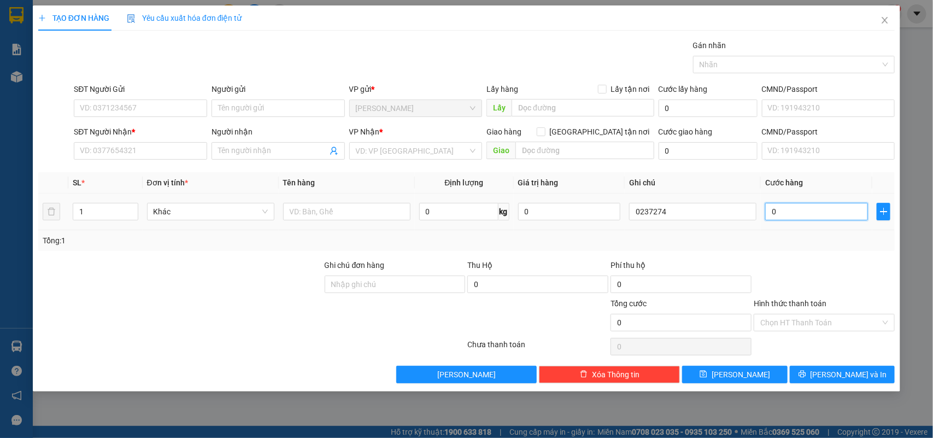
type input "8"
type input "80"
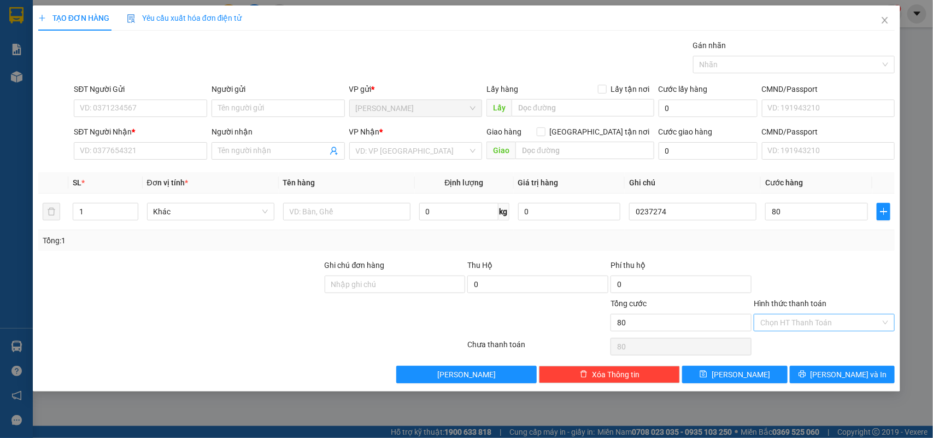
type input "80.000"
click at [814, 320] on input "Hình thức thanh toán" at bounding box center [821, 322] width 120 height 16
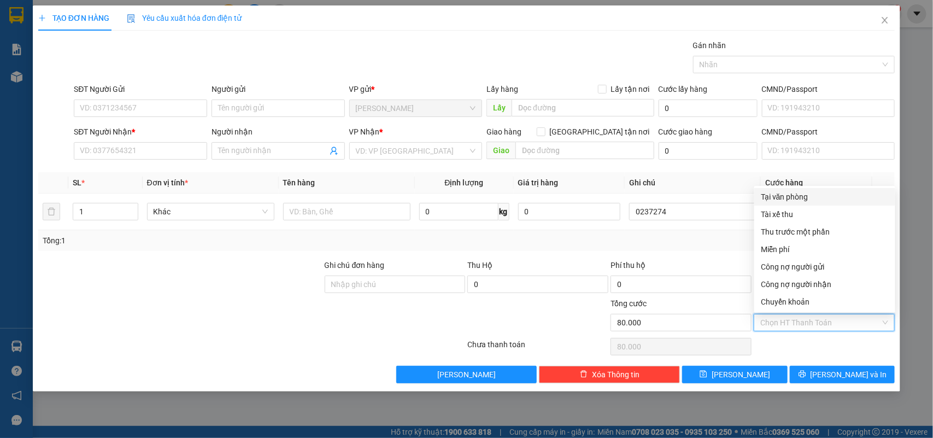
click at [770, 196] on div "Tại văn phòng" at bounding box center [825, 197] width 128 height 12
type input "0"
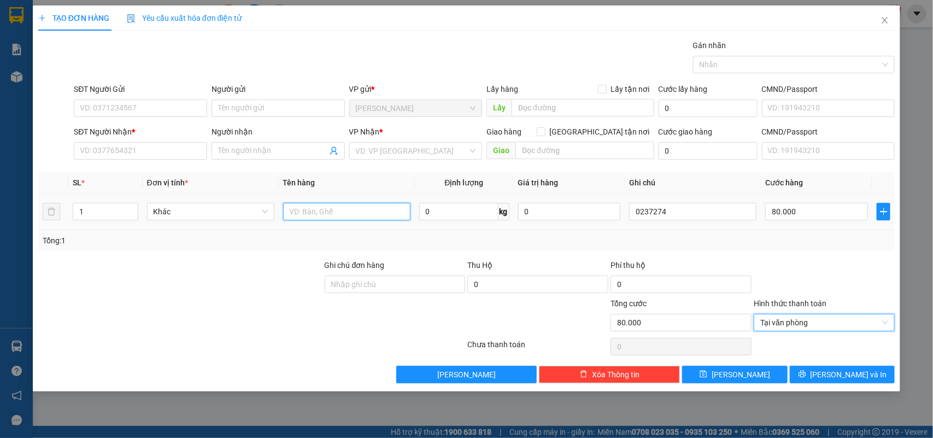
click at [384, 220] on input "text" at bounding box center [346, 211] width 127 height 17
type input "1bao"
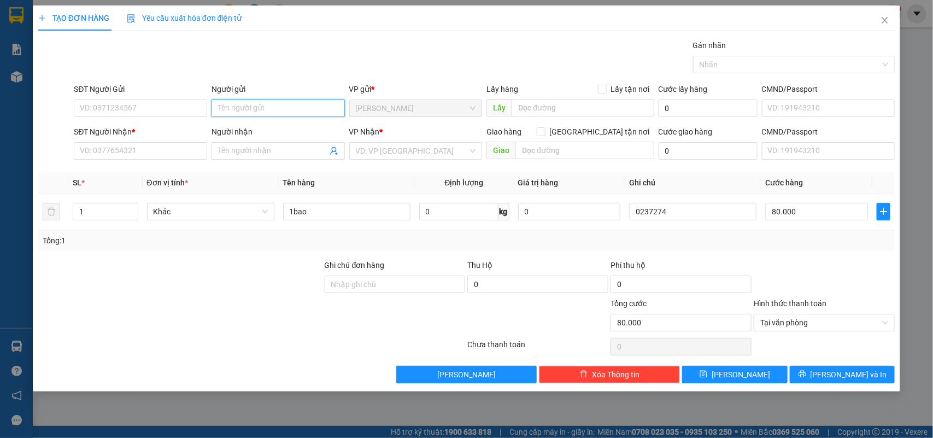
click at [264, 102] on input "Người gửi" at bounding box center [278, 108] width 133 height 17
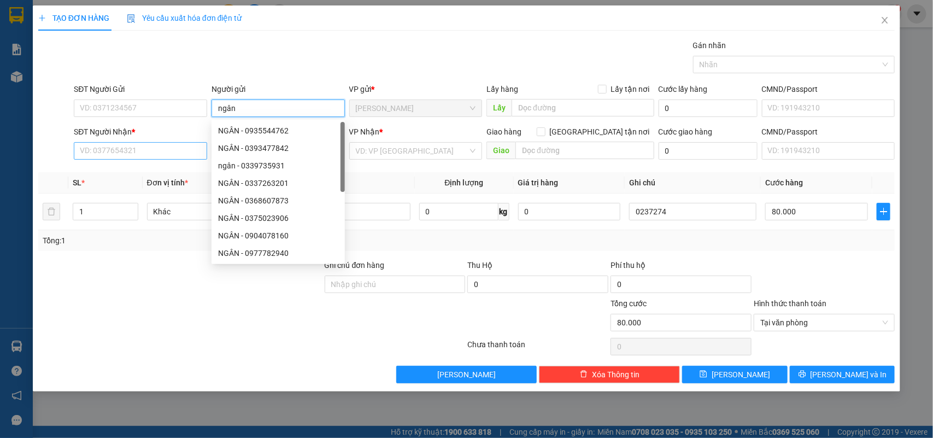
type input "ngân"
click at [167, 151] on input "SĐT Người Nhận *" at bounding box center [140, 150] width 133 height 17
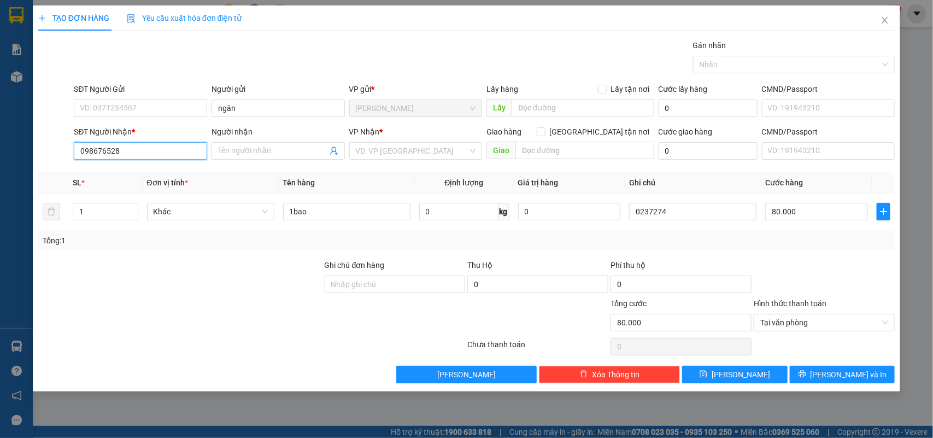
type input "0986765286"
click at [136, 172] on div "0986765286 - VÀNG" at bounding box center [140, 173] width 120 height 12
type input "VÀNG"
type input "0986765286"
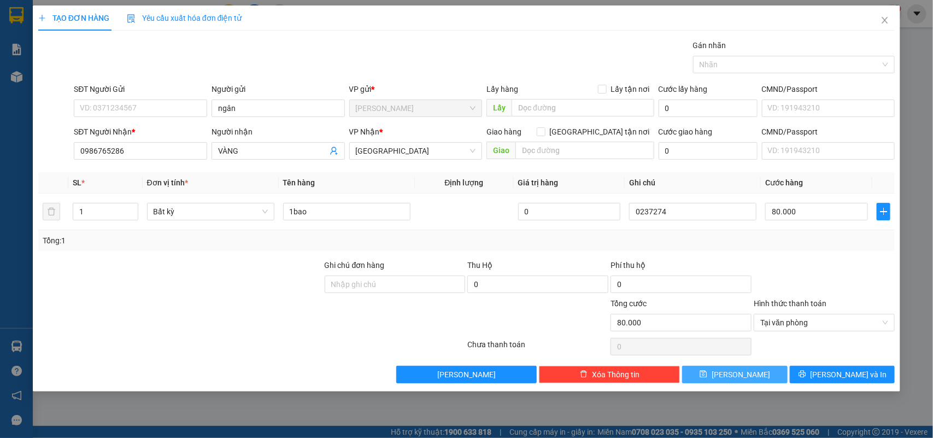
click at [750, 376] on button "Lưu" at bounding box center [734, 374] width 105 height 17
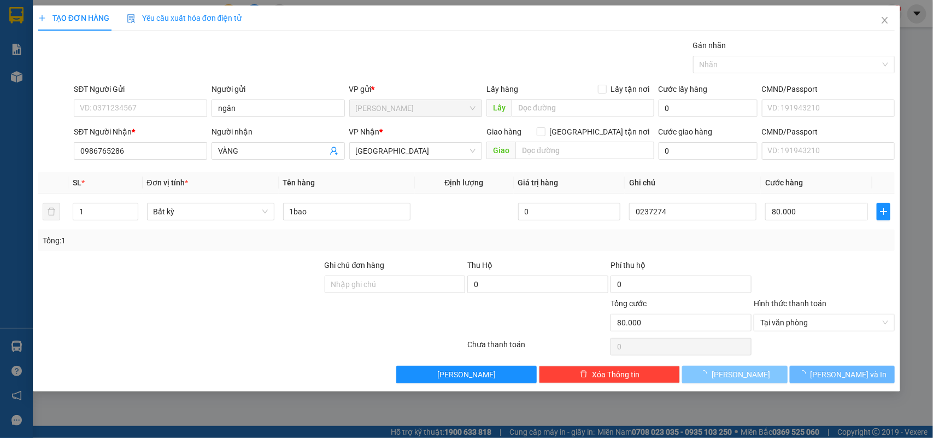
type input "0"
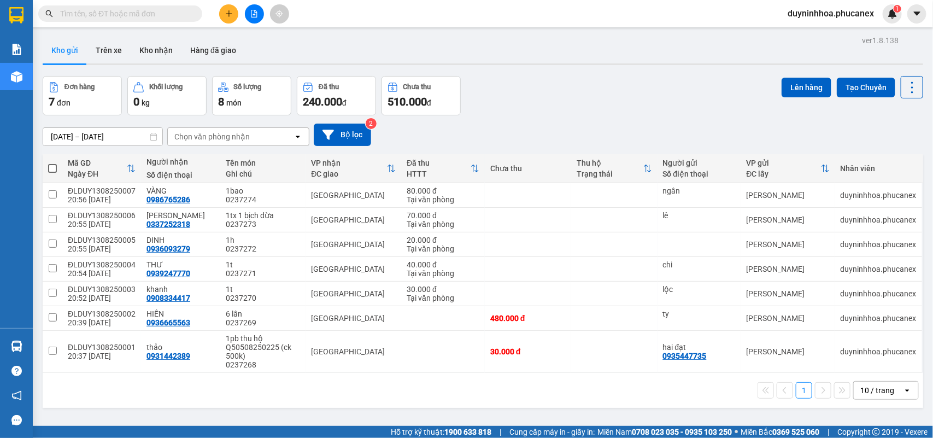
drag, startPoint x: 50, startPoint y: 168, endPoint x: 58, endPoint y: 190, distance: 23.2
click at [49, 168] on span at bounding box center [52, 168] width 9 height 9
click at [52, 163] on input "checkbox" at bounding box center [52, 163] width 0 height 0
checkbox input "true"
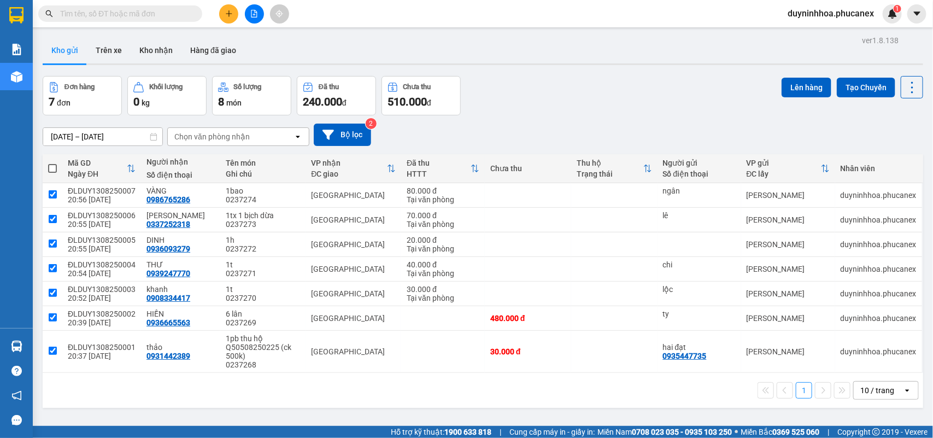
checkbox input "true"
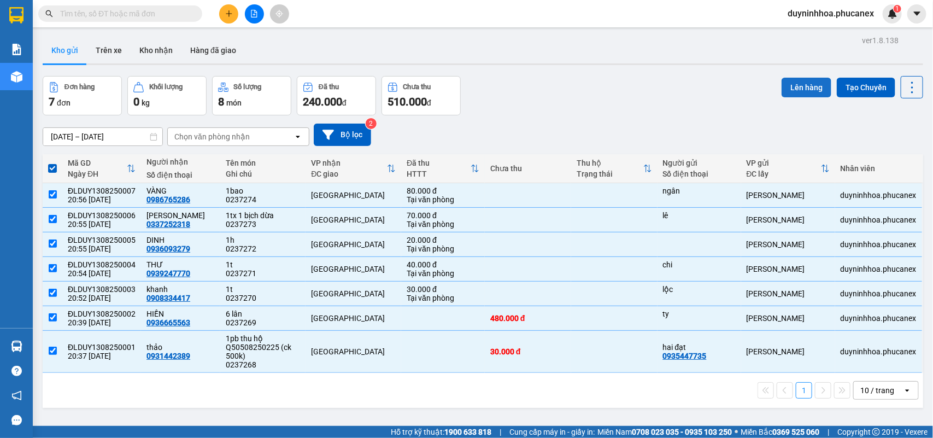
click at [782, 80] on button "Lên hàng" at bounding box center [807, 88] width 50 height 20
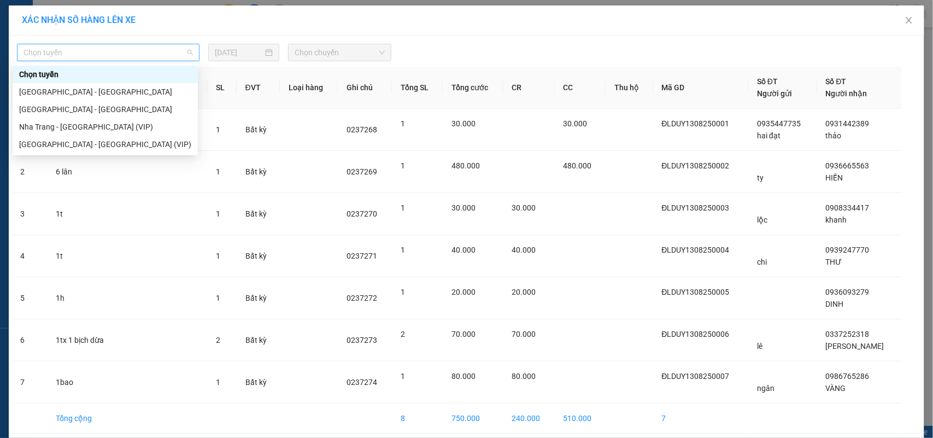
click at [108, 50] on span "Chọn tuyến" at bounding box center [109, 52] width 170 height 16
click at [67, 91] on div "[GEOGRAPHIC_DATA][PERSON_NAME][GEOGRAPHIC_DATA]" at bounding box center [105, 92] width 172 height 12
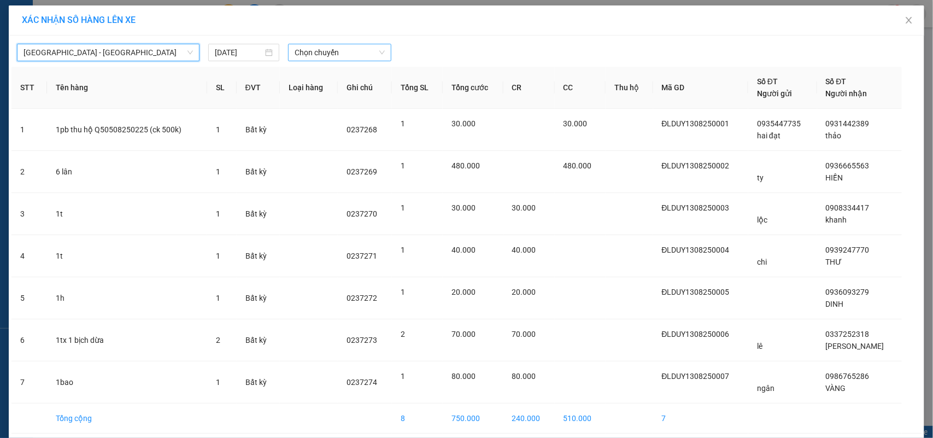
click at [338, 45] on span "Chọn chuyến" at bounding box center [340, 52] width 90 height 16
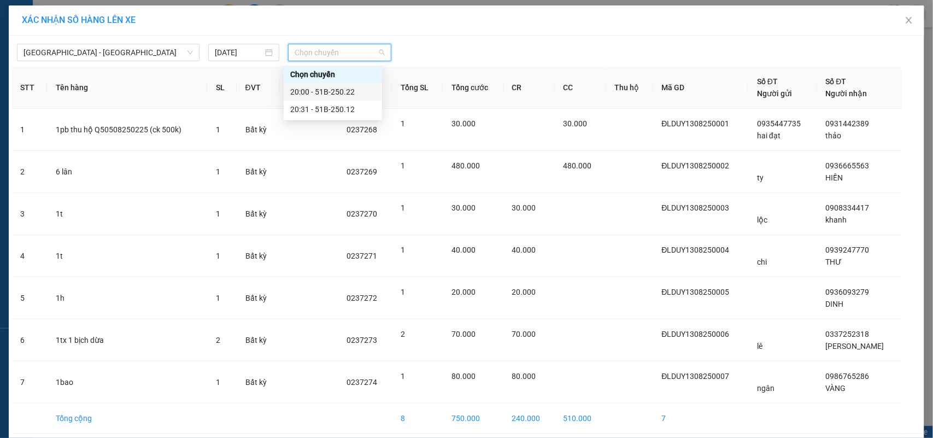
click at [302, 93] on div "20:00 - 51B-250.22" at bounding box center [332, 92] width 85 height 12
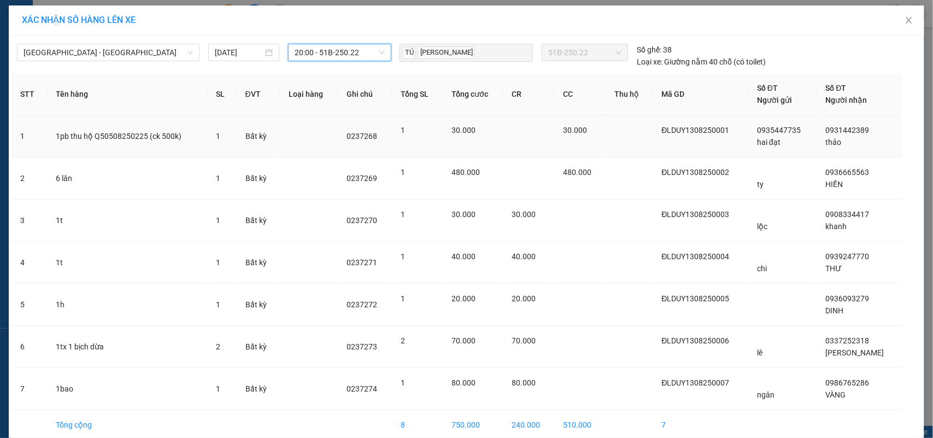
scroll to position [53, 0]
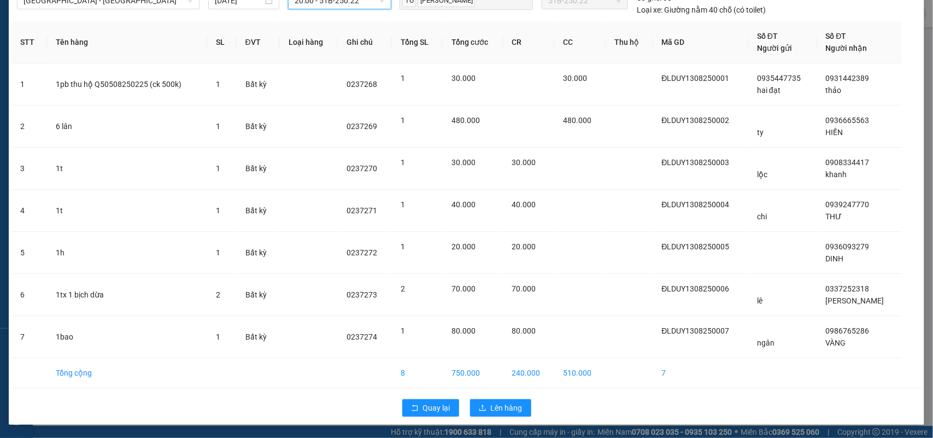
click at [503, 397] on div "Quay lại Lên hàng" at bounding box center [466, 408] width 910 height 28
click at [491, 399] on button "Lên hàng" at bounding box center [500, 407] width 61 height 17
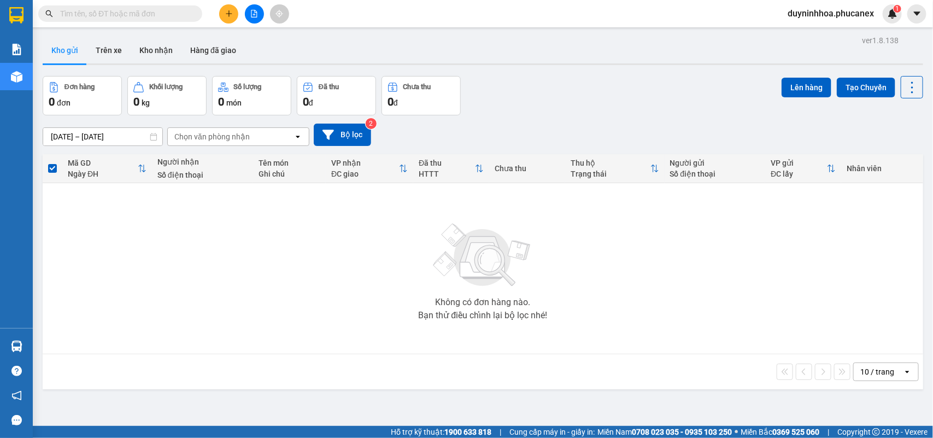
click at [820, 16] on span "duyninhhoa.phucanex" at bounding box center [831, 14] width 104 height 14
click at [803, 51] on span "Đổi mật khẩu" at bounding box center [836, 51] width 81 height 12
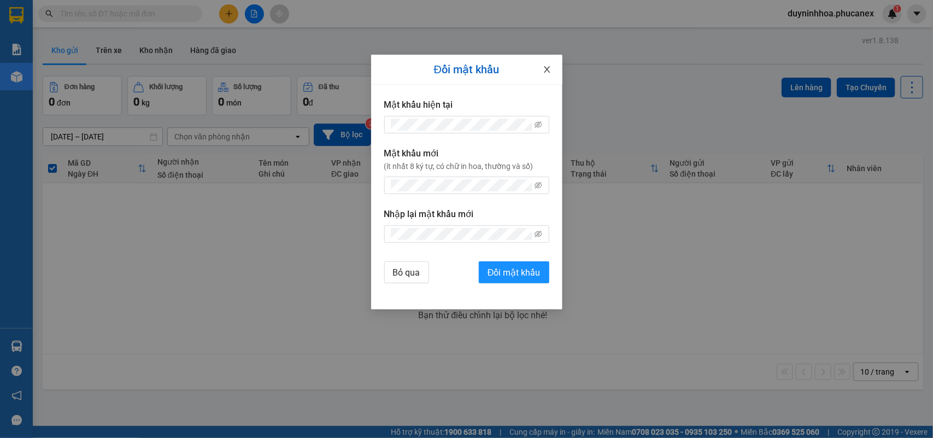
click at [550, 73] on icon "close" at bounding box center [547, 69] width 9 height 9
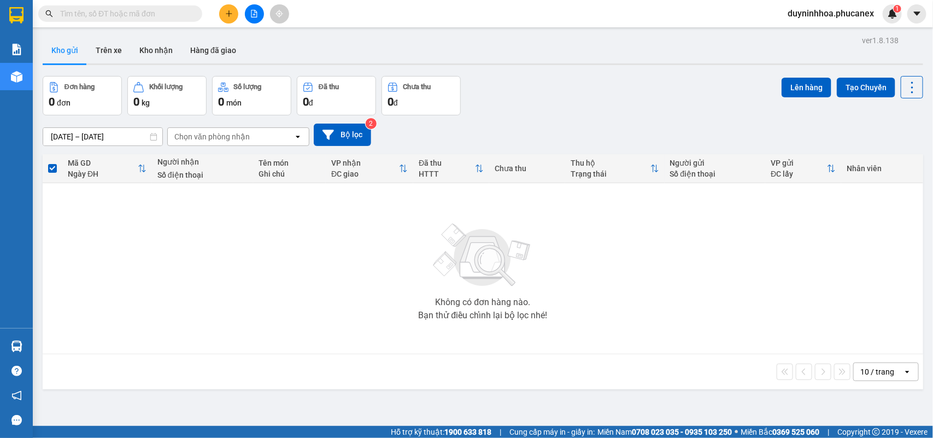
click at [804, 11] on span "duyninhhoa.phucanex" at bounding box center [831, 14] width 104 height 14
click at [804, 31] on span "Đăng xuất" at bounding box center [836, 34] width 81 height 12
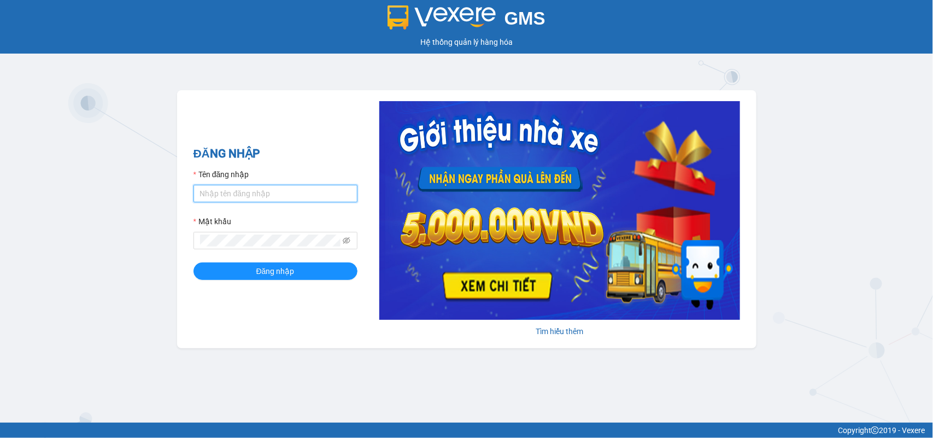
drag, startPoint x: 0, startPoint y: 0, endPoint x: 281, endPoint y: 193, distance: 340.5
click at [281, 193] on input "Tên đăng nhập" at bounding box center [276, 193] width 164 height 17
type input "dienkhanh.phucanex"
click at [194, 262] on button "Đăng nhập" at bounding box center [276, 270] width 164 height 17
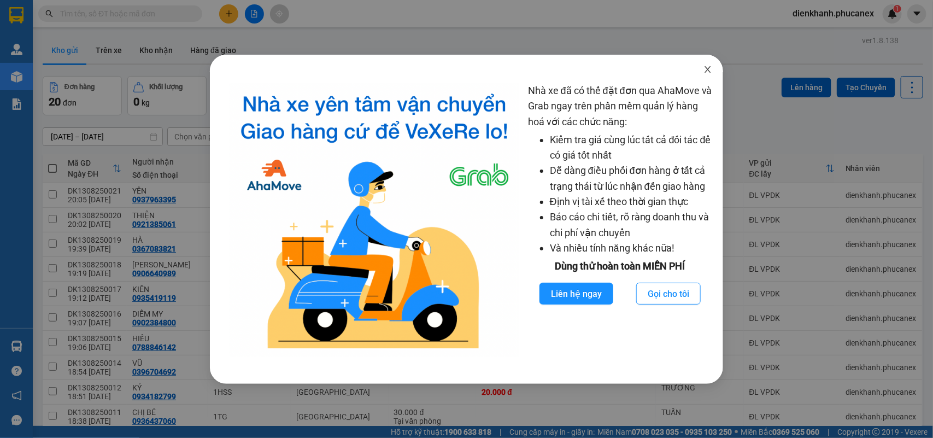
click at [708, 63] on span "Close" at bounding box center [708, 70] width 31 height 31
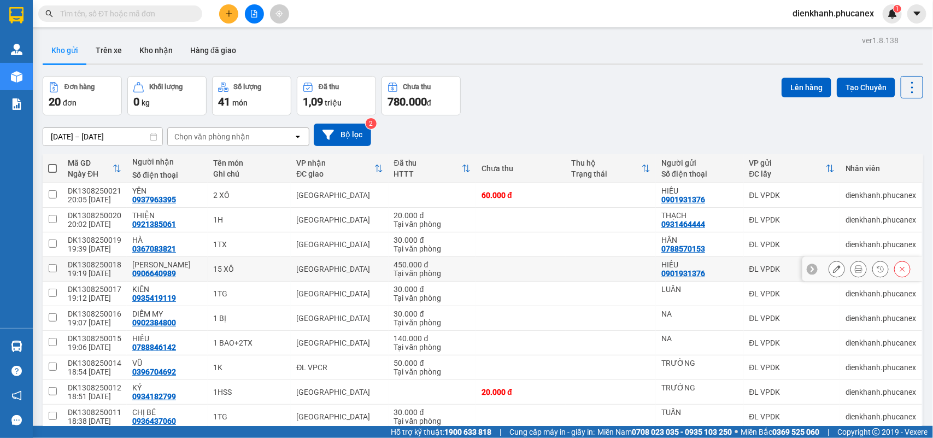
scroll to position [50, 0]
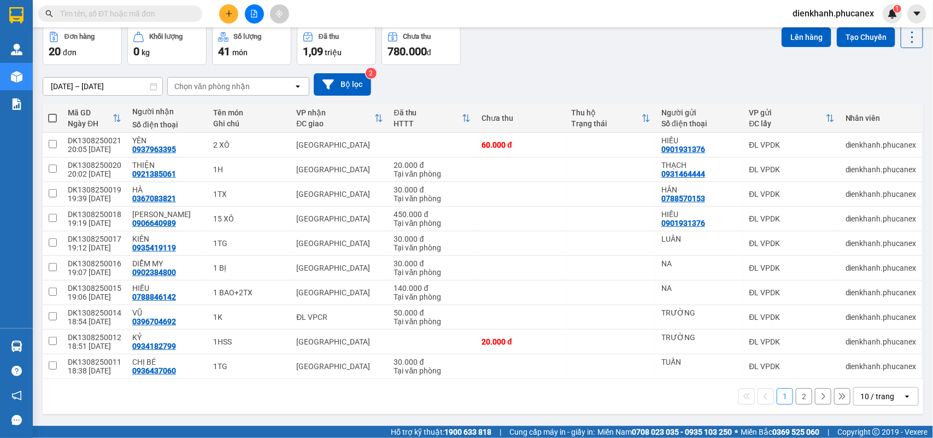
click at [874, 401] on div "10 / trang" at bounding box center [878, 396] width 34 height 11
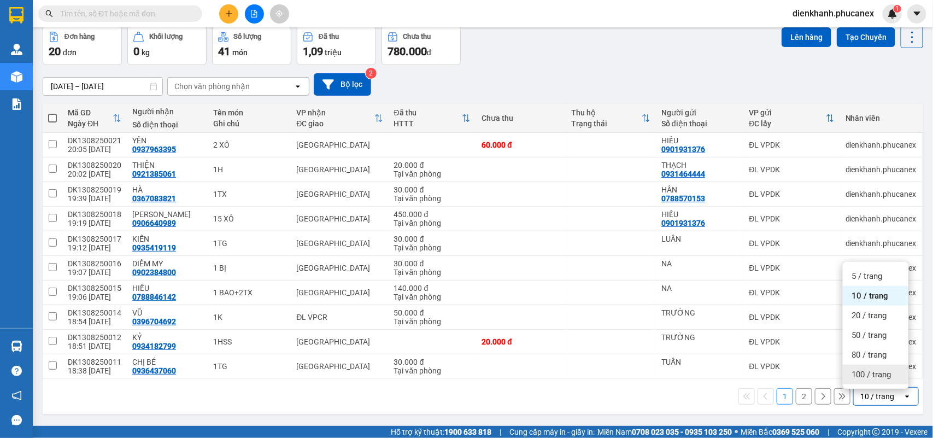
click at [869, 373] on span "100 / trang" at bounding box center [871, 374] width 39 height 11
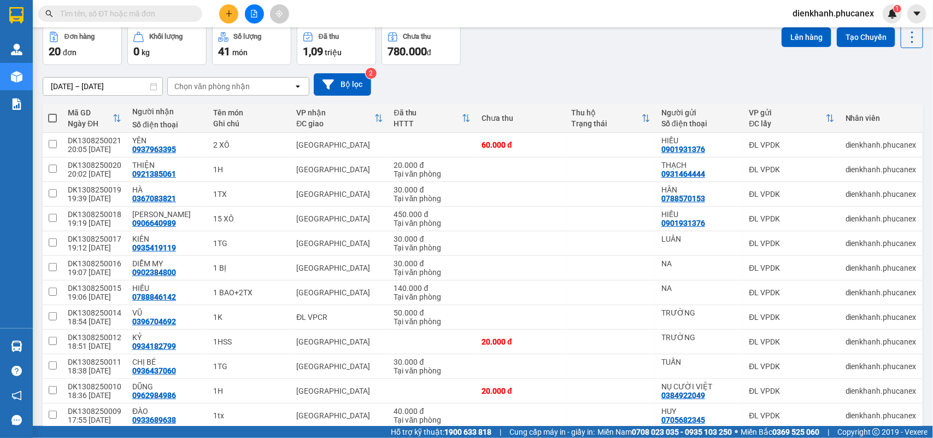
click at [52, 115] on span at bounding box center [52, 118] width 9 height 9
click at [52, 113] on input "checkbox" at bounding box center [52, 113] width 0 height 0
checkbox input "true"
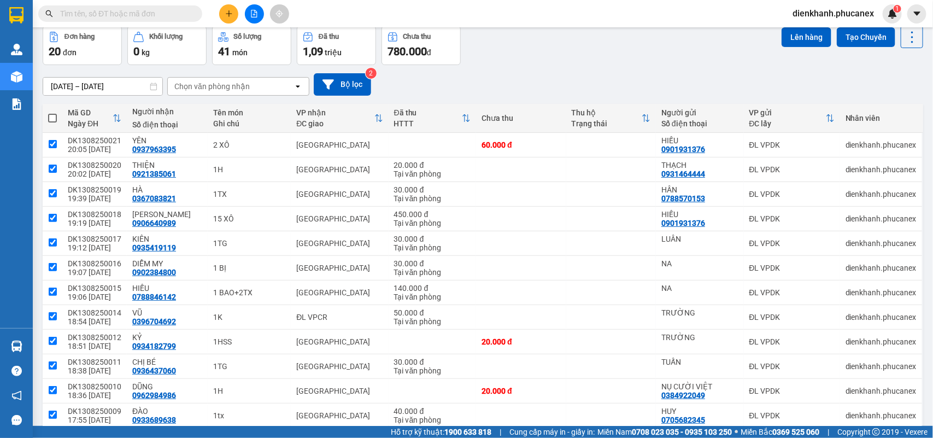
checkbox input "true"
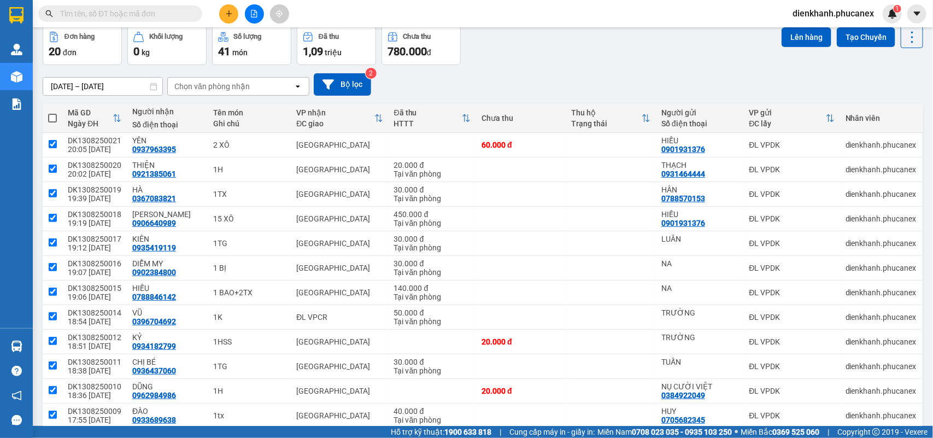
checkbox input "true"
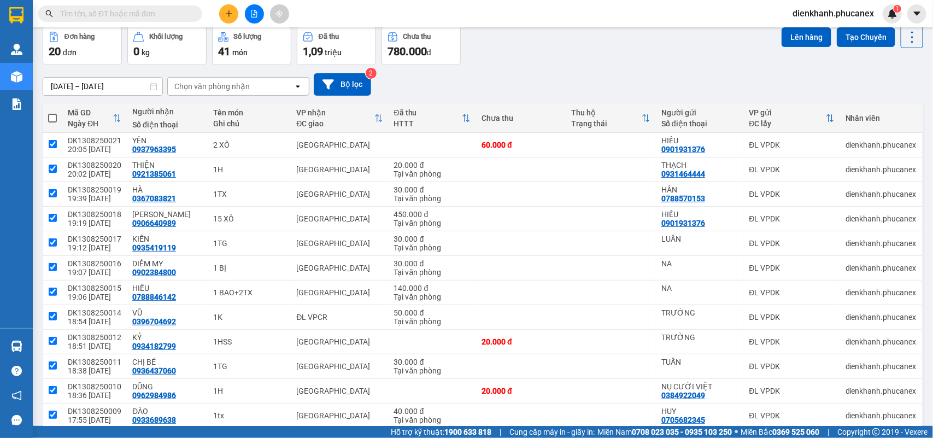
checkbox input "true"
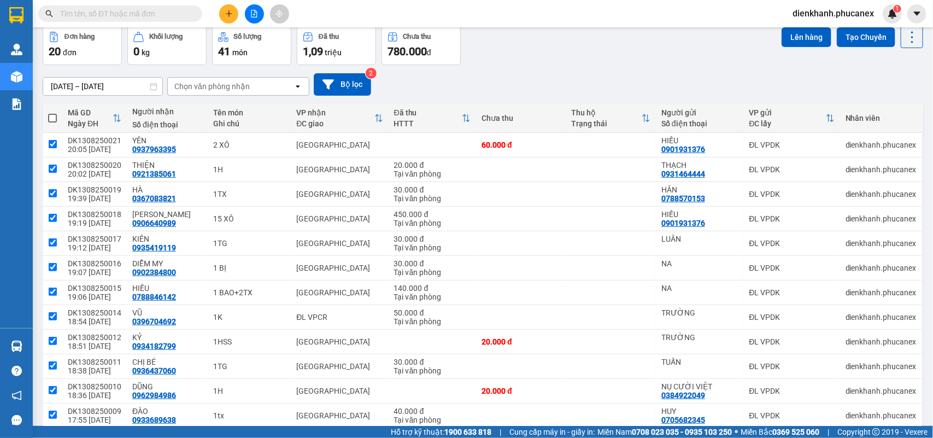
checkbox input "true"
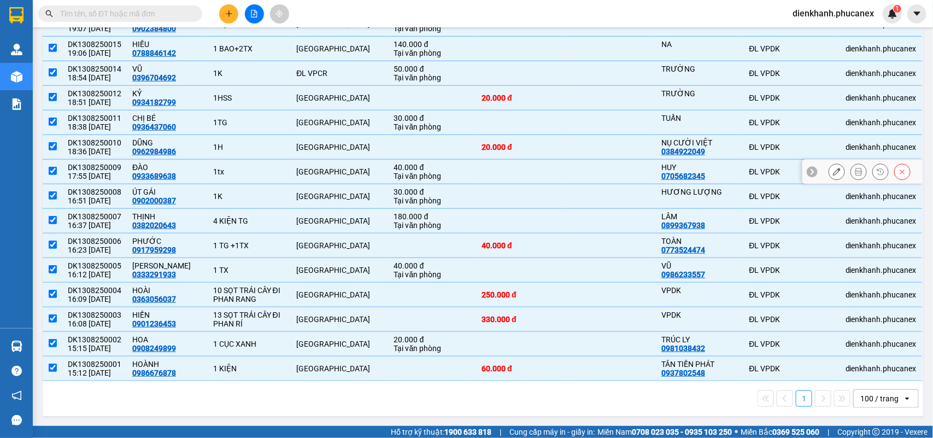
scroll to position [0, 0]
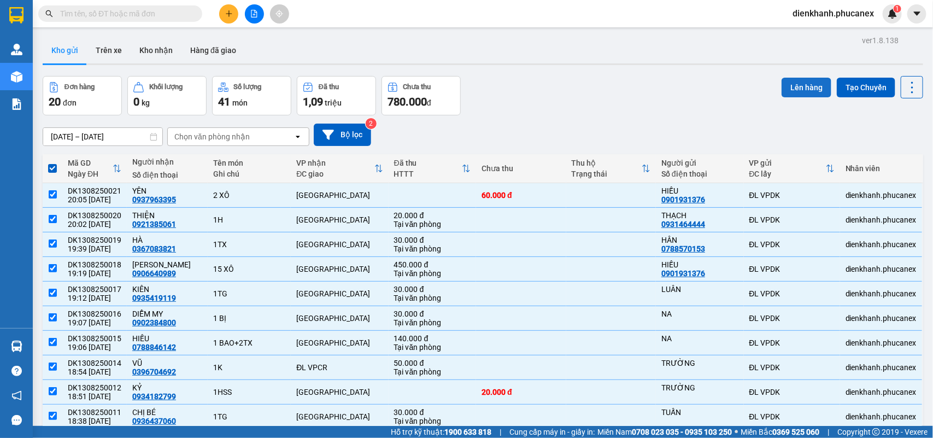
click at [793, 89] on button "Lên hàng" at bounding box center [807, 88] width 50 height 20
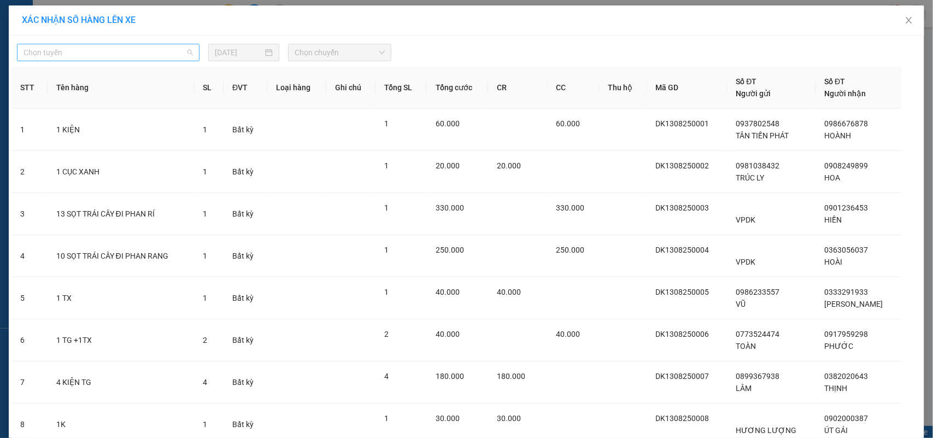
click at [125, 55] on span "Chọn tuyến" at bounding box center [109, 52] width 170 height 16
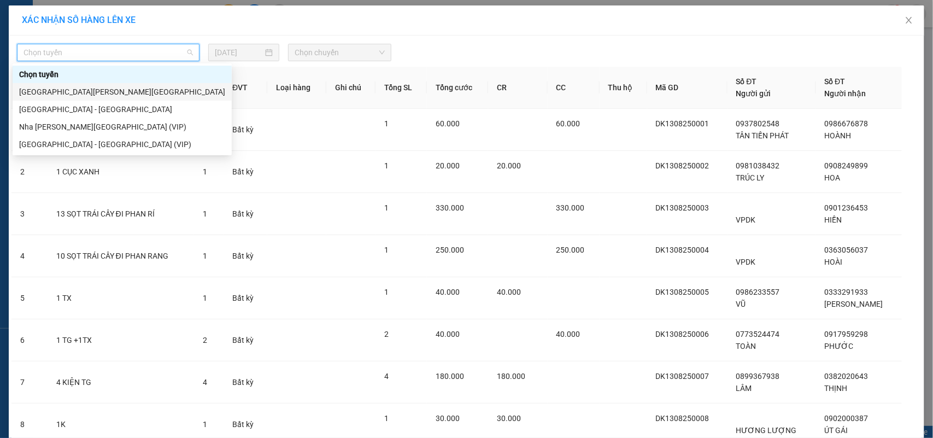
click at [94, 91] on div "[GEOGRAPHIC_DATA][PERSON_NAME][GEOGRAPHIC_DATA]" at bounding box center [122, 92] width 206 height 12
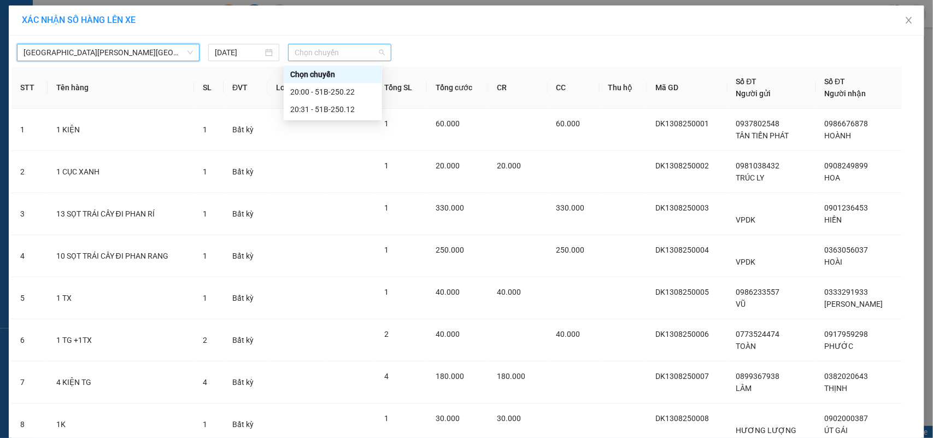
click at [330, 46] on span "Chọn chuyến" at bounding box center [340, 52] width 90 height 16
click at [303, 89] on div "20:00 - 51B-250.22" at bounding box center [332, 92] width 85 height 12
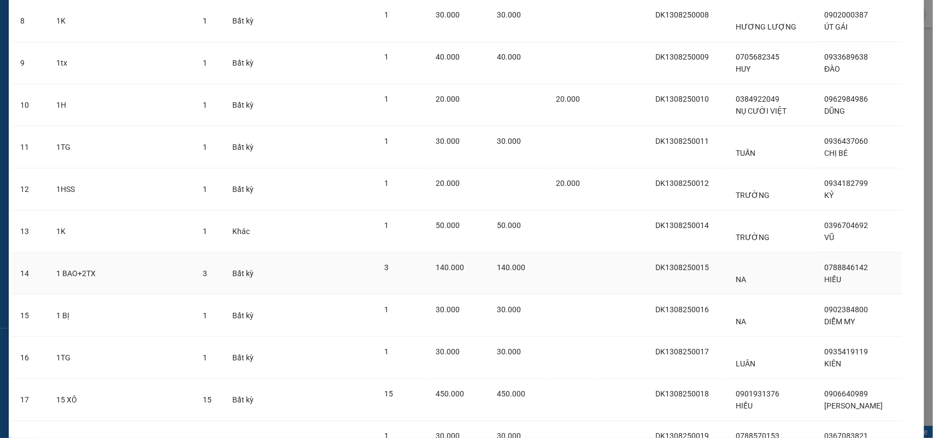
scroll to position [602, 0]
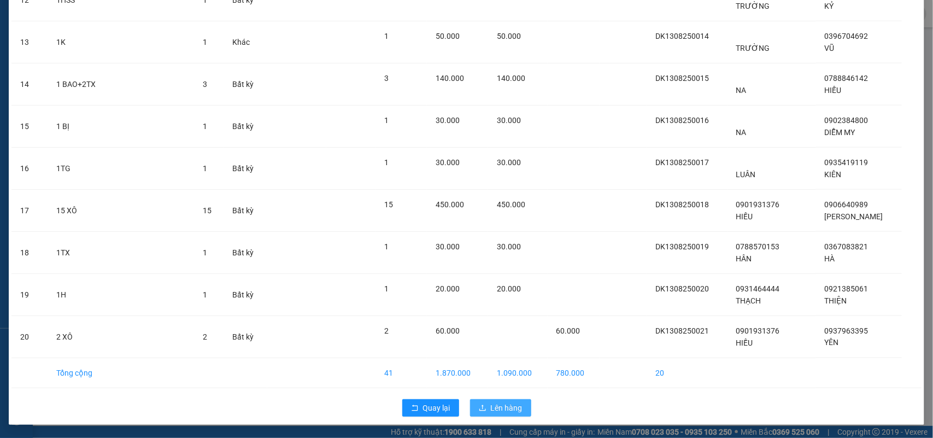
click at [517, 405] on span "Lên hàng" at bounding box center [507, 408] width 32 height 12
